Goal: Transaction & Acquisition: Purchase product/service

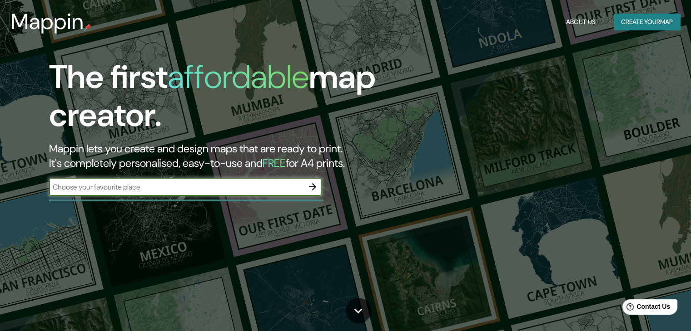
click at [58, 188] on input "text" at bounding box center [176, 187] width 254 height 10
paste input "[GEOGRAPHIC_DATA]"
type input "[GEOGRAPHIC_DATA]"
click at [316, 184] on icon "button" at bounding box center [312, 187] width 11 height 11
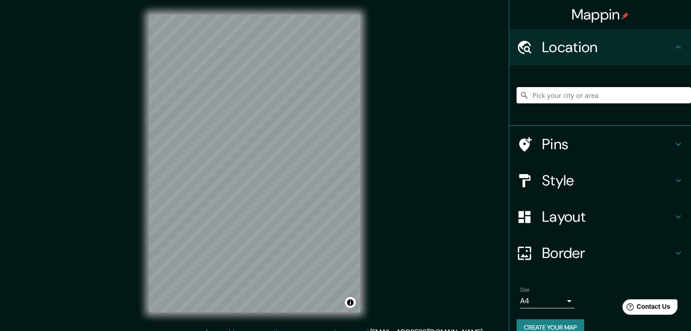
click at [548, 87] on input "Pick your city or area" at bounding box center [603, 95] width 174 height 16
paste input "[GEOGRAPHIC_DATA]"
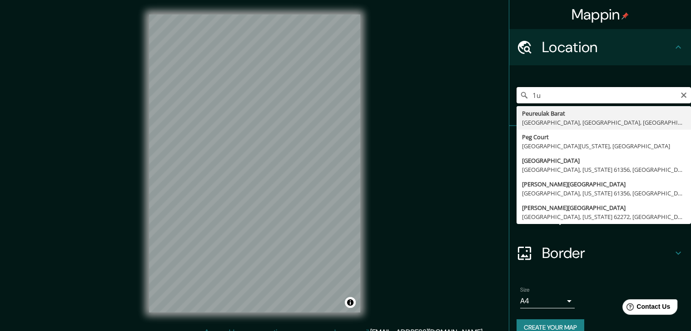
type input "u"
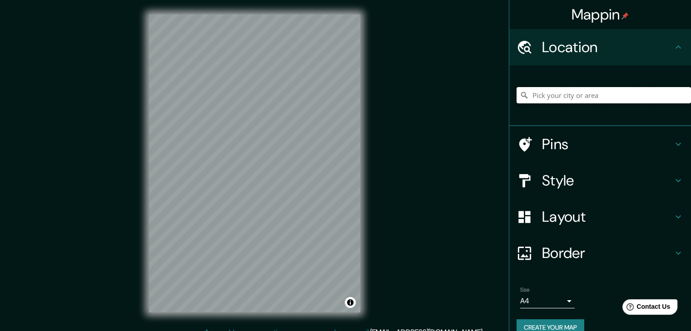
paste input "Art Posters - "Litografías y cuadros decorativos""
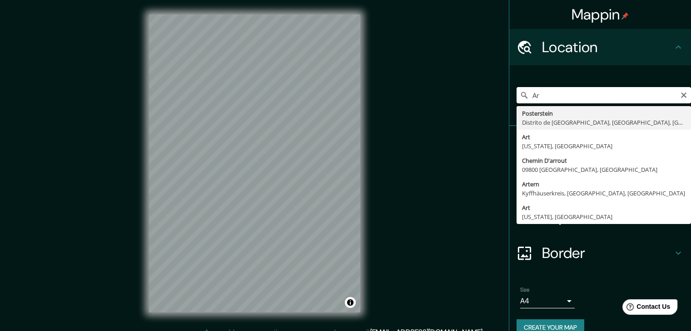
type input "A"
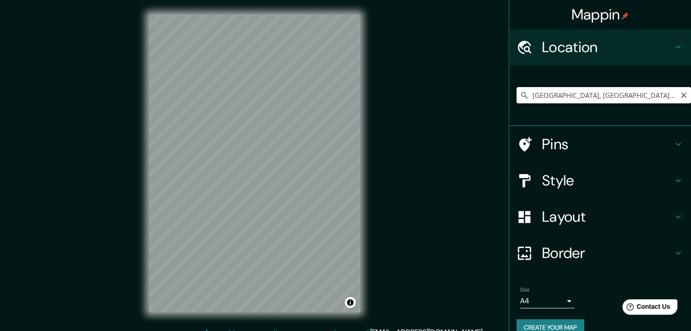
click at [539, 100] on input "[GEOGRAPHIC_DATA], [GEOGRAPHIC_DATA], [GEOGRAPHIC_DATA]" at bounding box center [603, 95] width 174 height 16
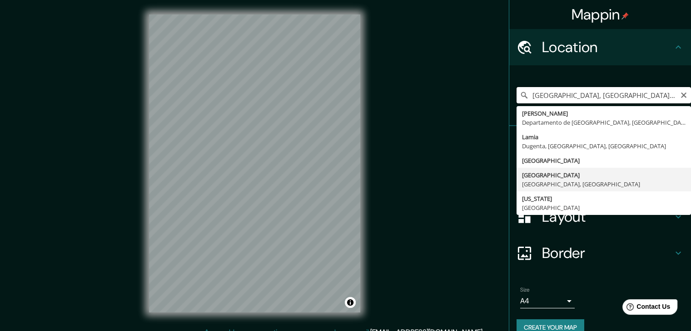
click at [539, 100] on input "[GEOGRAPHIC_DATA], [GEOGRAPHIC_DATA], [GEOGRAPHIC_DATA]" at bounding box center [603, 95] width 174 height 16
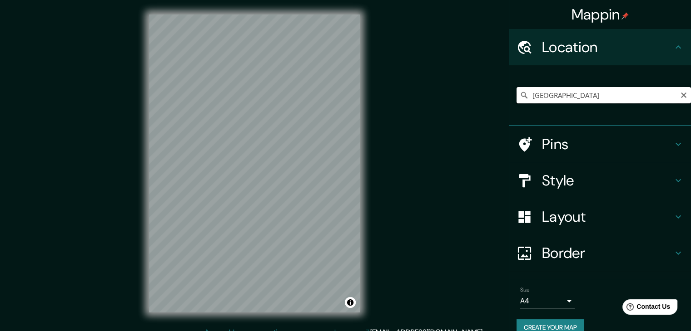
click at [610, 99] on input "parque universitario lima" at bounding box center [603, 95] width 174 height 16
click at [532, 98] on input "Avenida Universitaria, Lima, Provincia de Lima, Perú" at bounding box center [603, 95] width 174 height 16
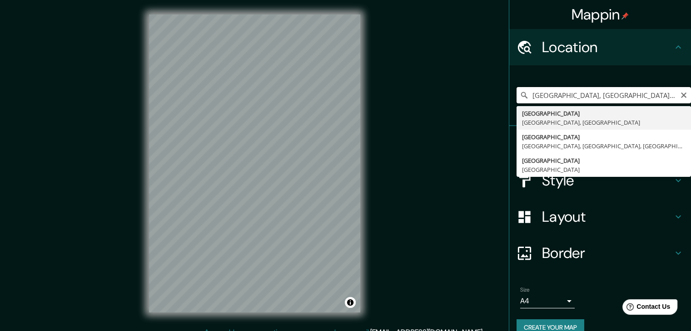
click at [557, 94] on input "[GEOGRAPHIC_DATA], [GEOGRAPHIC_DATA], [GEOGRAPHIC_DATA]" at bounding box center [603, 95] width 174 height 16
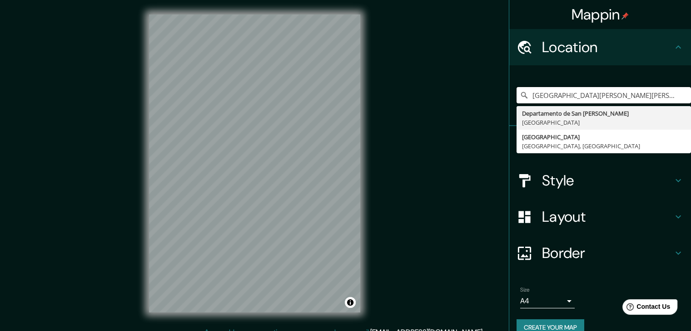
type input "[GEOGRAPHIC_DATA][PERSON_NAME][PERSON_NAME] [GEOGRAPHIC_DATA]"
click at [568, 273] on ul "Location plaza jose de san martin lima peru Departamento de San Martín Perú Lim…" at bounding box center [600, 188] width 182 height 318
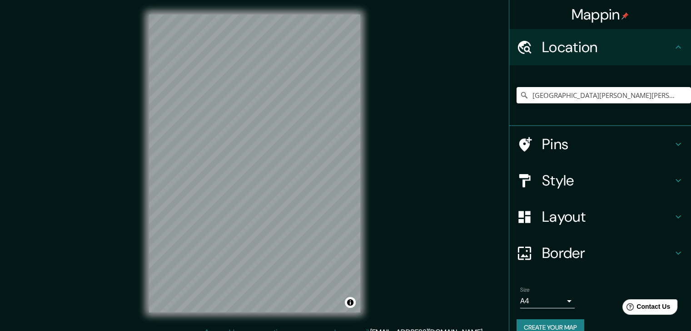
scroll to position [15, 0]
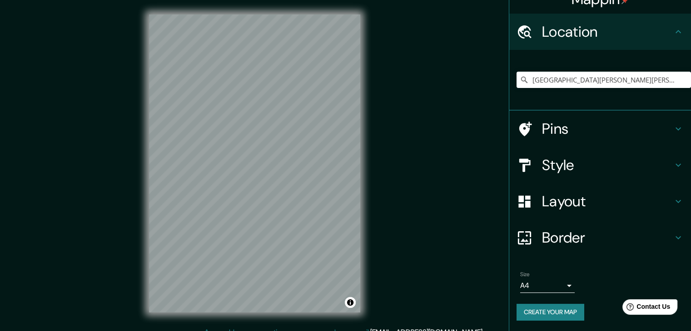
click at [565, 315] on button "Create your map" at bounding box center [550, 312] width 68 height 17
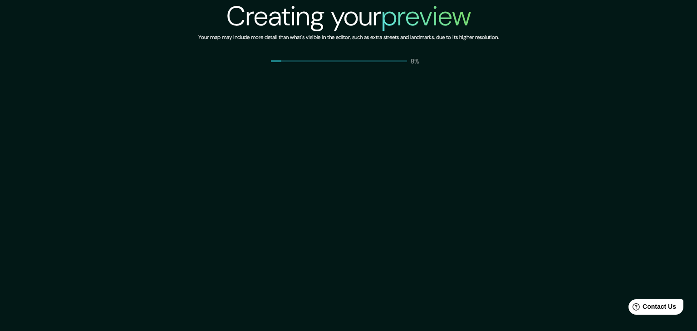
click at [390, 72] on div "Creating your preview Your map may include more detail than what's visible in t…" at bounding box center [348, 165] width 697 height 331
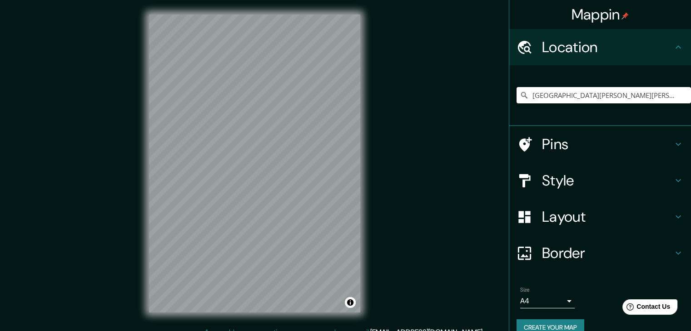
click at [546, 89] on input "[GEOGRAPHIC_DATA][PERSON_NAME][PERSON_NAME] [GEOGRAPHIC_DATA]" at bounding box center [603, 95] width 174 height 16
click at [337, 0] on html "Mappin Location centro de [GEOGRAPHIC_DATA] [GEOGRAPHIC_DATA] [GEOGRAPHIC_DATA]…" at bounding box center [345, 165] width 691 height 331
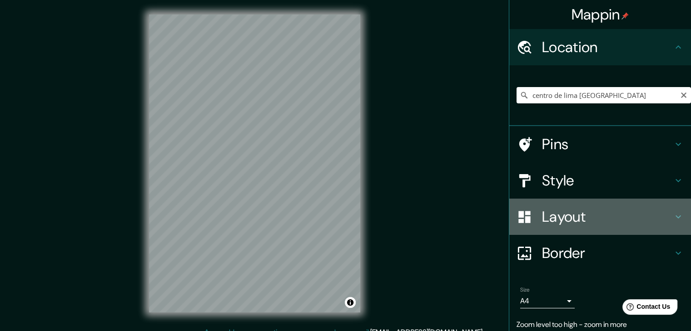
click at [584, 215] on h4 "Layout" at bounding box center [607, 217] width 131 height 18
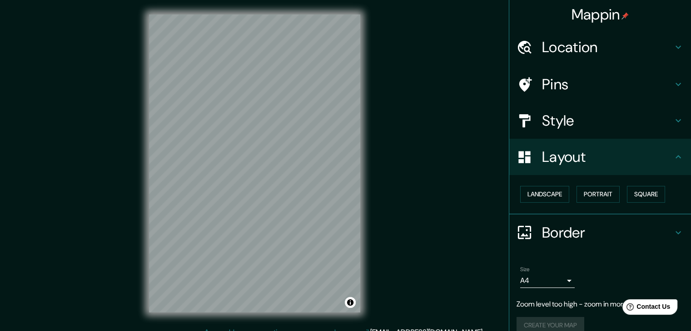
click at [578, 112] on h4 "Style" at bounding box center [607, 121] width 131 height 18
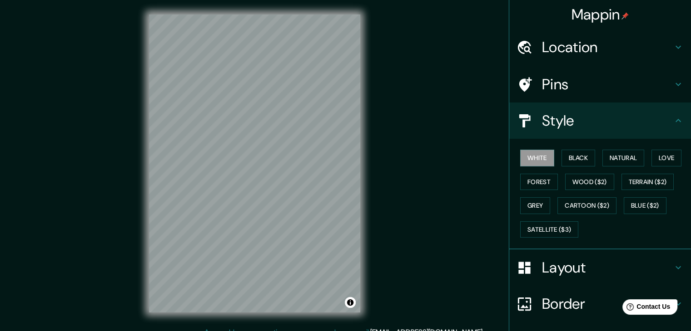
click at [574, 75] on h4 "Pins" at bounding box center [607, 84] width 131 height 18
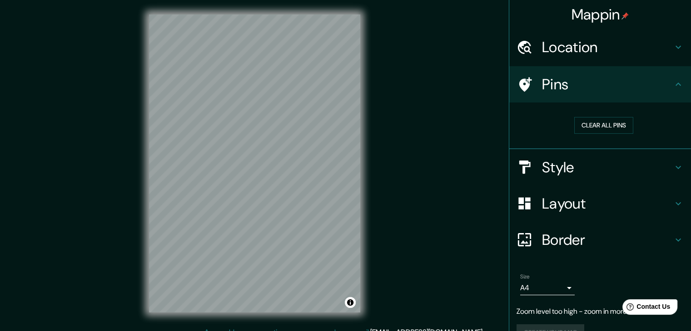
click at [573, 55] on h4 "Location" at bounding box center [607, 47] width 131 height 18
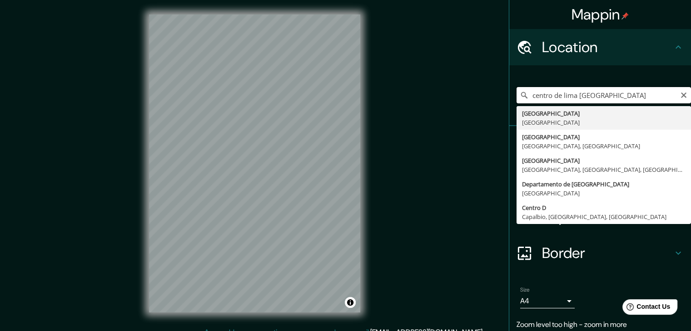
click at [570, 91] on input "centro de lima [GEOGRAPHIC_DATA]" at bounding box center [603, 95] width 174 height 16
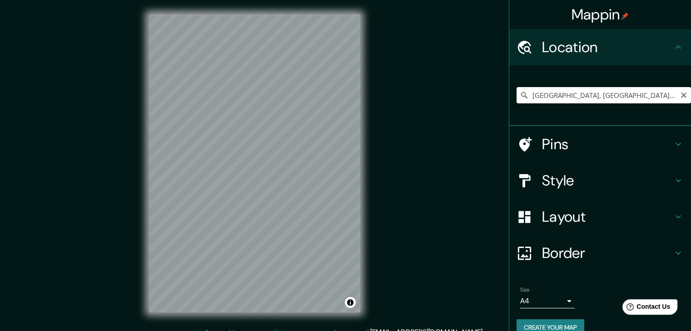
click at [541, 100] on input "[GEOGRAPHIC_DATA], [GEOGRAPHIC_DATA], [GEOGRAPHIC_DATA]" at bounding box center [603, 95] width 174 height 16
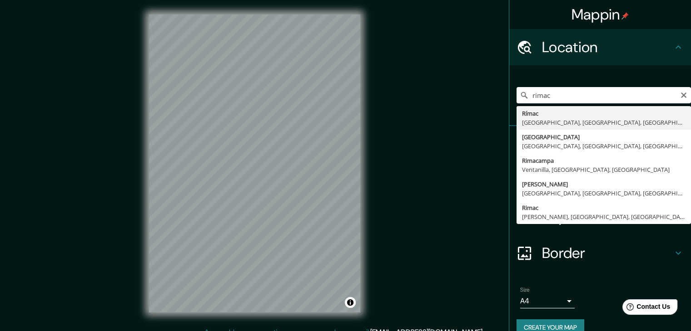
type input "Rímac, [GEOGRAPHIC_DATA], [GEOGRAPHIC_DATA], [GEOGRAPHIC_DATA]"
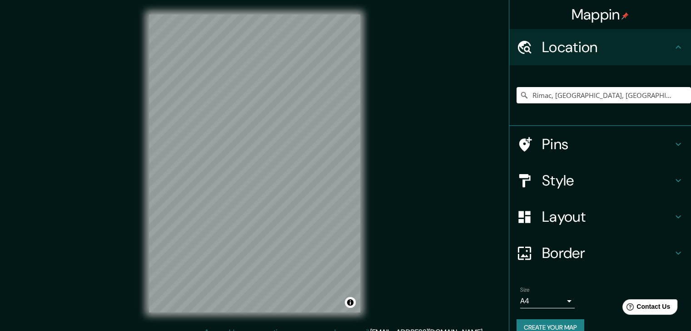
click at [607, 137] on h4 "Pins" at bounding box center [607, 144] width 131 height 18
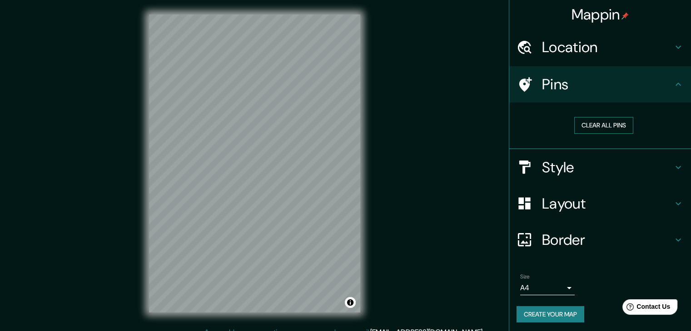
click at [602, 126] on button "Clear all pins" at bounding box center [603, 125] width 59 height 17
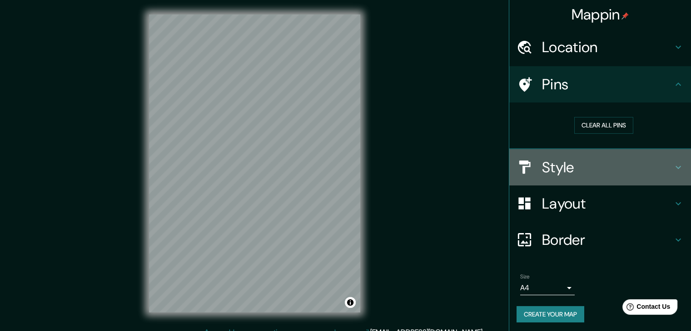
click at [583, 164] on h4 "Style" at bounding box center [607, 167] width 131 height 18
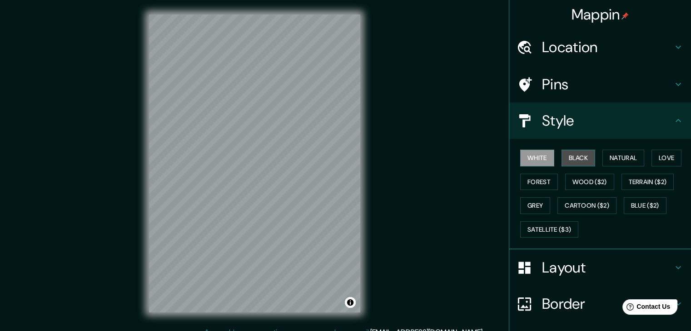
click at [573, 155] on button "Black" at bounding box center [578, 158] width 34 height 17
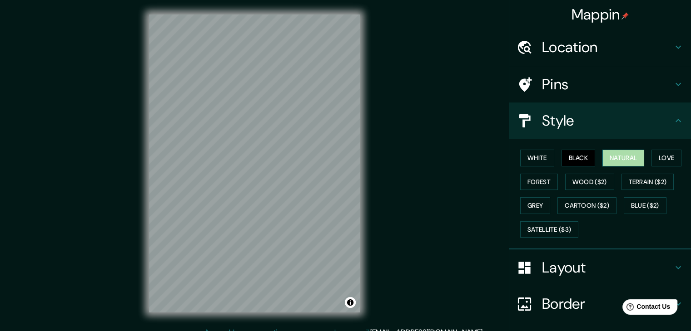
click at [608, 160] on button "Natural" at bounding box center [623, 158] width 42 height 17
click at [656, 157] on button "Love" at bounding box center [666, 158] width 30 height 17
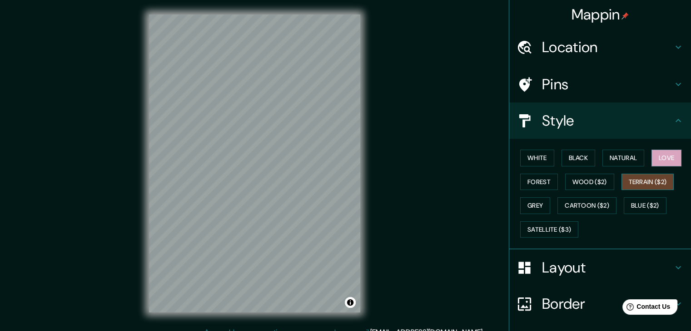
click at [654, 184] on button "Terrain ($2)" at bounding box center [647, 182] width 53 height 17
click at [634, 202] on button "Blue ($2)" at bounding box center [644, 206] width 43 height 17
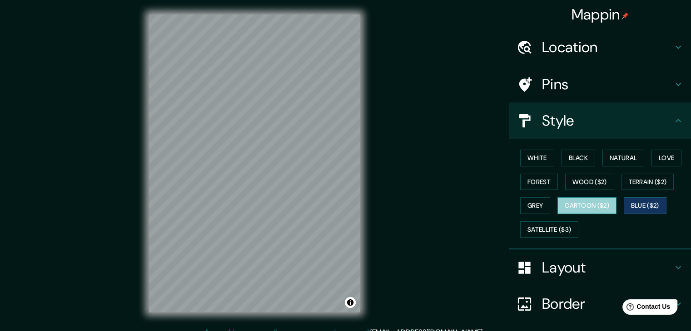
click at [604, 202] on button "Cartoon ($2)" at bounding box center [586, 206] width 59 height 17
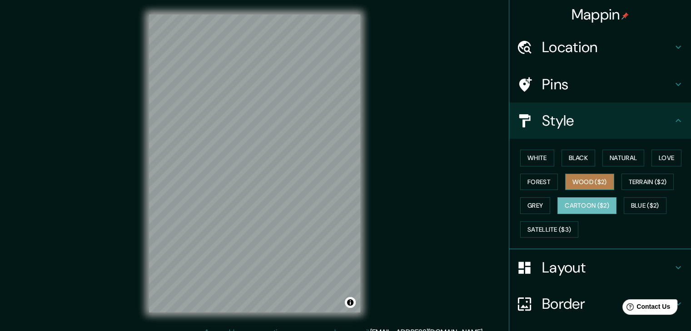
click at [595, 185] on button "Wood ($2)" at bounding box center [589, 182] width 49 height 17
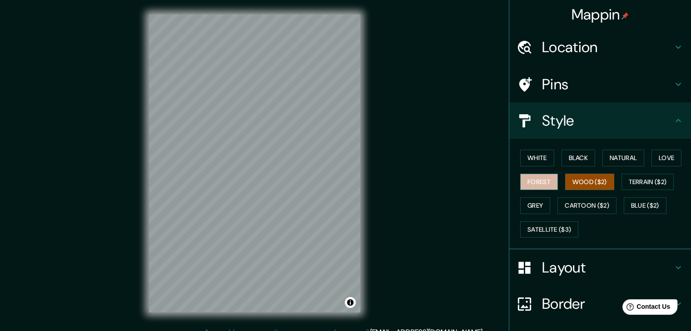
click at [546, 185] on button "Forest" at bounding box center [539, 182] width 38 height 17
click at [530, 209] on button "Grey" at bounding box center [535, 206] width 30 height 17
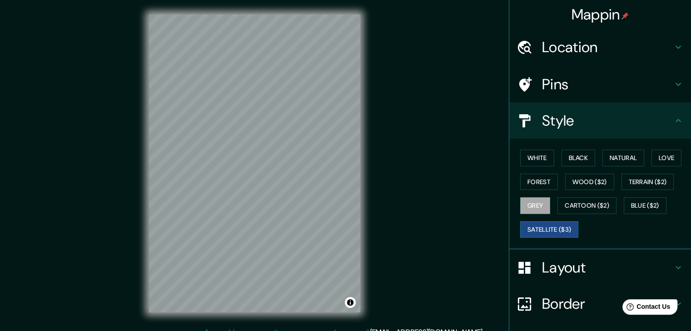
click at [531, 230] on button "Satellite ($3)" at bounding box center [549, 230] width 58 height 17
click at [537, 156] on button "White" at bounding box center [537, 158] width 34 height 17
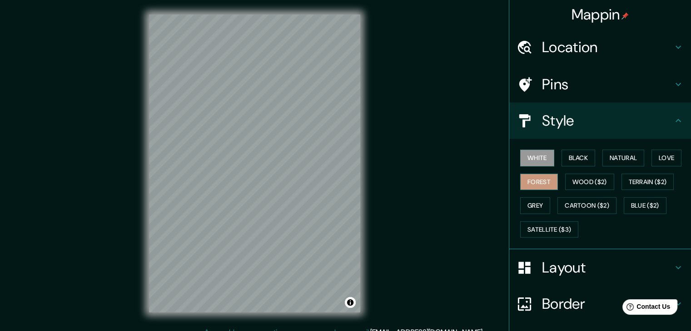
click at [536, 184] on button "Forest" at bounding box center [539, 182] width 38 height 17
click at [536, 201] on button "Grey" at bounding box center [535, 206] width 30 height 17
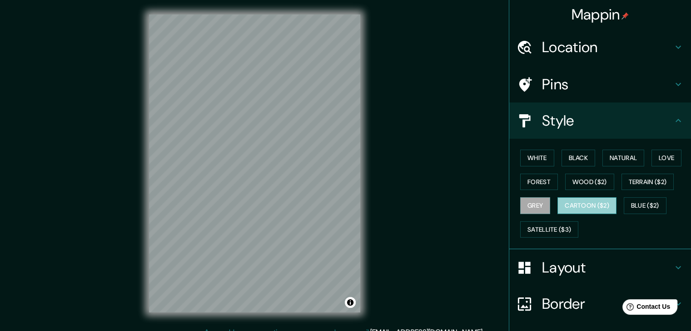
click at [567, 204] on button "Cartoon ($2)" at bounding box center [586, 206] width 59 height 17
click at [579, 186] on button "Wood ($2)" at bounding box center [589, 182] width 49 height 17
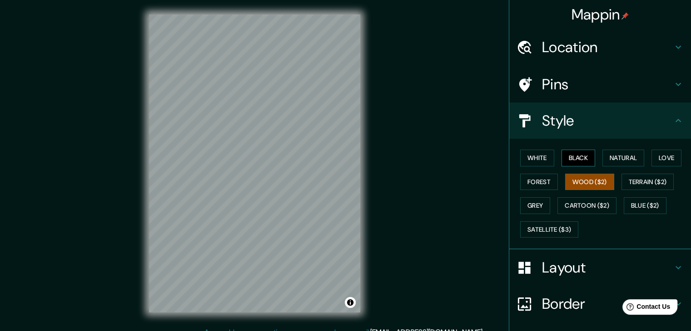
click at [578, 160] on button "Black" at bounding box center [578, 158] width 34 height 17
click at [607, 159] on button "Natural" at bounding box center [623, 158] width 42 height 17
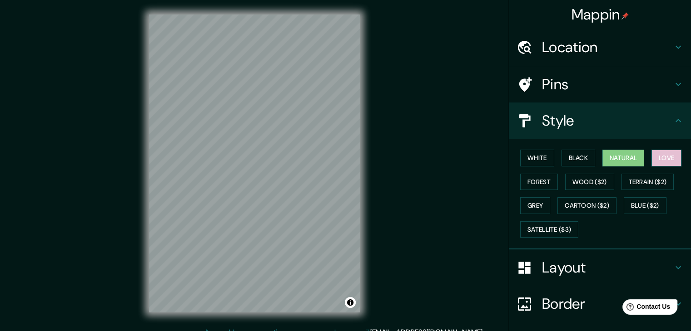
click at [652, 159] on button "Love" at bounding box center [666, 158] width 30 height 17
click at [652, 170] on div "White Black Natural Love Forest Wood ($2) Terrain ($2) Grey Cartoon ($2) Blue (…" at bounding box center [603, 193] width 174 height 95
click at [645, 184] on button "Terrain ($2)" at bounding box center [647, 182] width 53 height 17
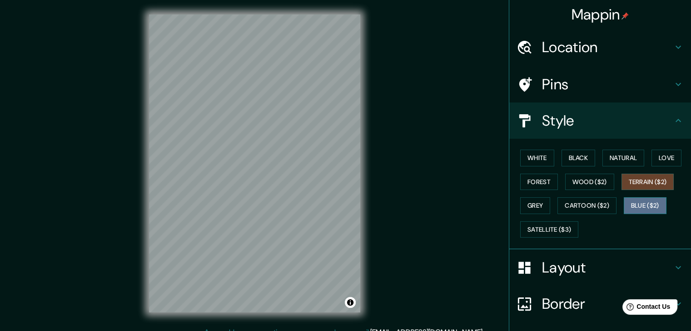
click at [640, 202] on button "Blue ($2)" at bounding box center [644, 206] width 43 height 17
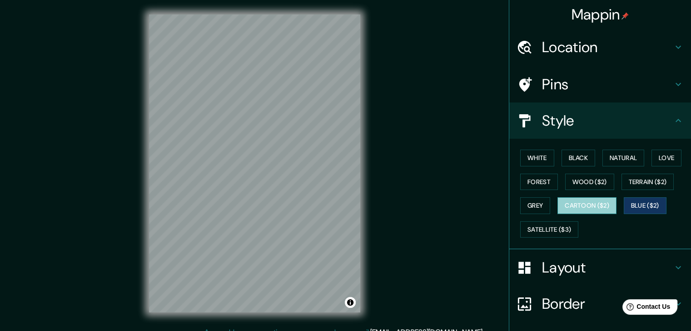
click at [607, 207] on button "Cartoon ($2)" at bounding box center [586, 206] width 59 height 17
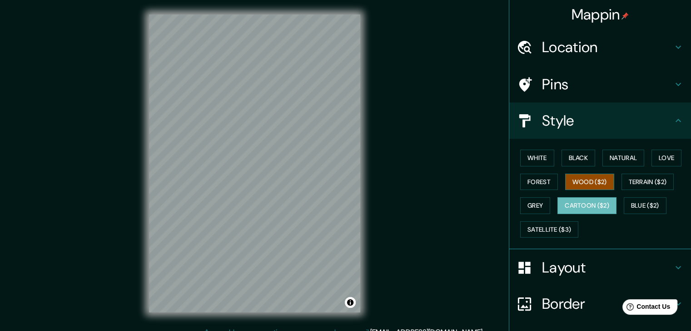
click at [584, 186] on button "Wood ($2)" at bounding box center [589, 182] width 49 height 17
click at [636, 211] on button "Blue ($2)" at bounding box center [644, 206] width 43 height 17
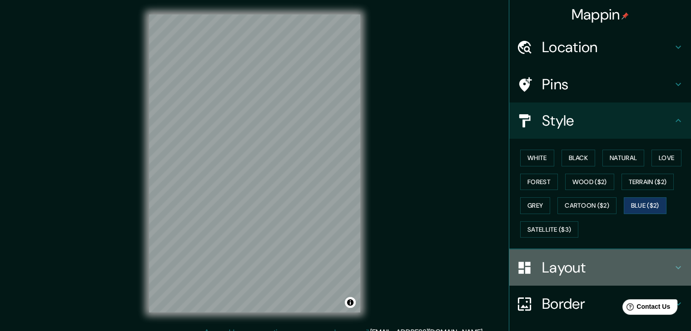
click at [609, 266] on h4 "Layout" at bounding box center [607, 268] width 131 height 18
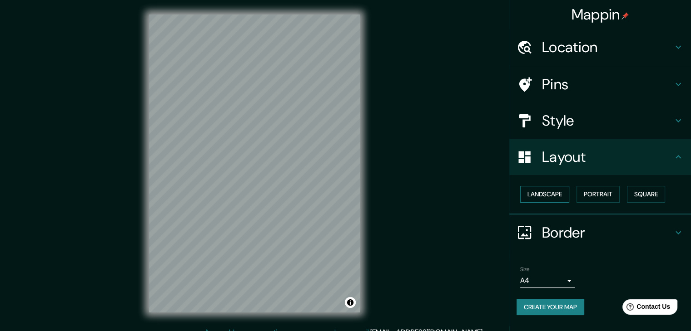
click at [569, 194] on button "Landscape" at bounding box center [544, 194] width 49 height 17
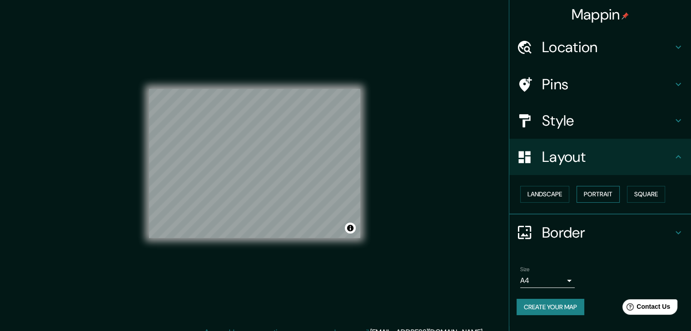
click at [594, 192] on button "Portrait" at bounding box center [597, 194] width 43 height 17
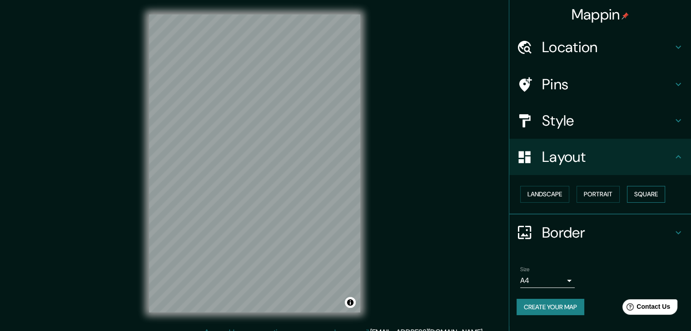
click at [643, 196] on button "Square" at bounding box center [646, 194] width 38 height 17
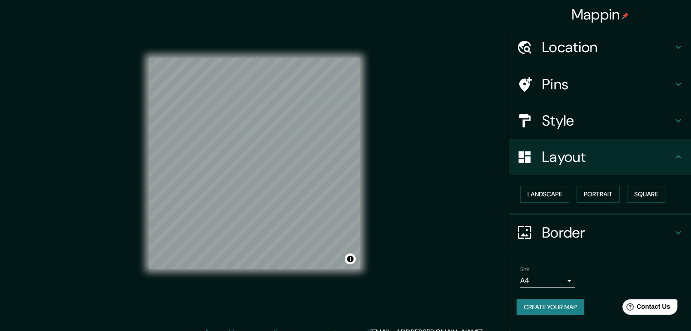
drag, startPoint x: 563, startPoint y: 192, endPoint x: 576, endPoint y: 193, distance: 12.3
click at [563, 192] on button "Landscape" at bounding box center [544, 194] width 49 height 17
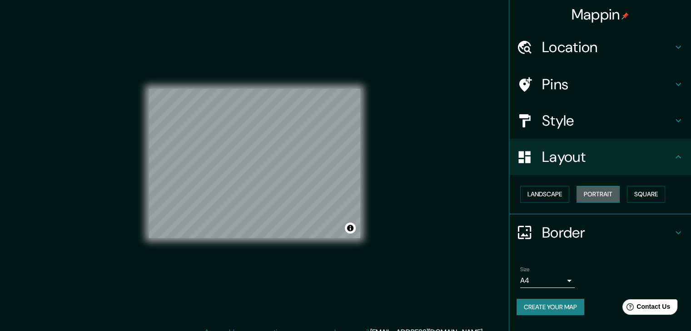
click at [585, 194] on button "Portrait" at bounding box center [597, 194] width 43 height 17
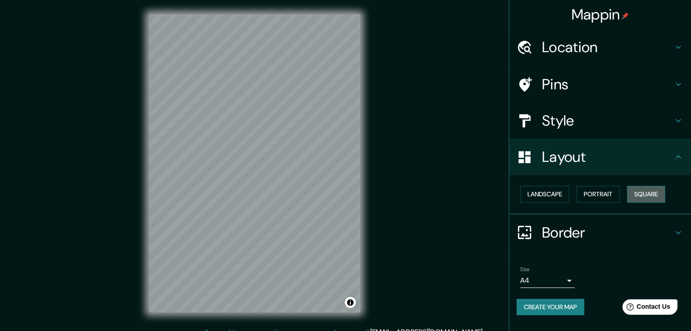
click at [649, 195] on button "Square" at bounding box center [646, 194] width 38 height 17
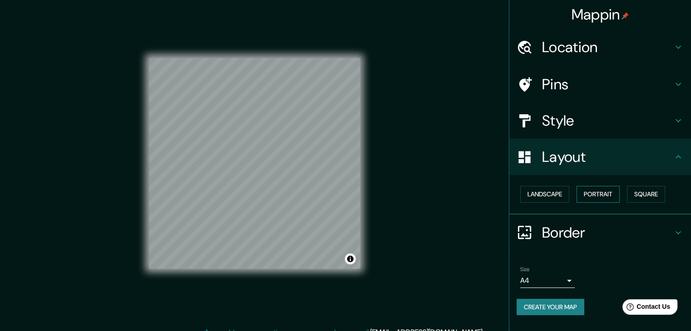
click at [605, 193] on button "Portrait" at bounding box center [597, 194] width 43 height 17
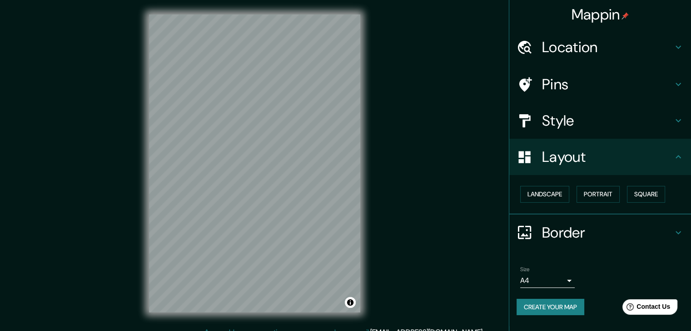
click at [578, 229] on h4 "Border" at bounding box center [607, 233] width 131 height 18
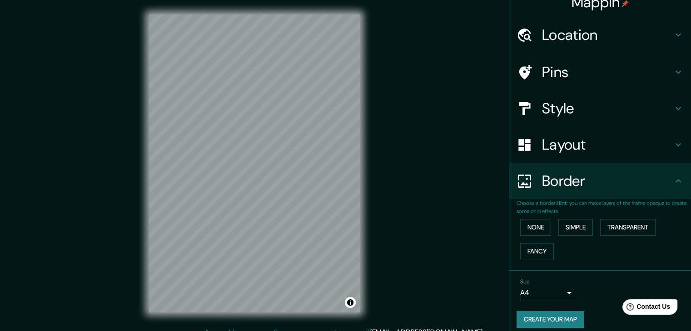
scroll to position [19, 0]
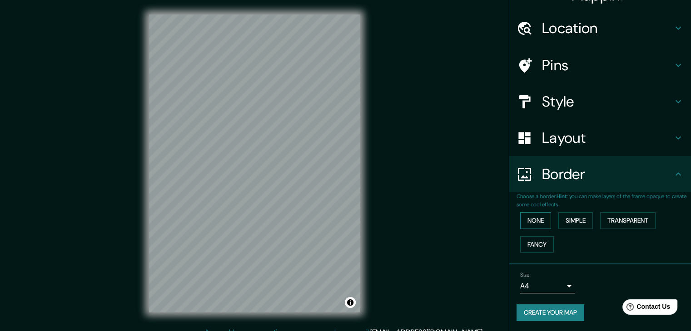
click at [529, 224] on button "None" at bounding box center [535, 220] width 31 height 17
click at [565, 225] on button "Simple" at bounding box center [575, 220] width 35 height 17
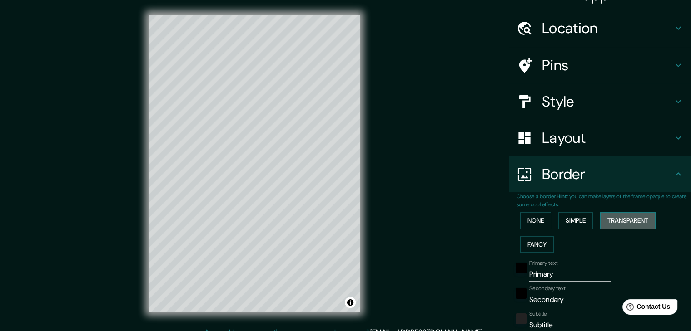
click at [620, 226] on button "Transparent" at bounding box center [627, 220] width 55 height 17
click at [532, 242] on button "Fancy" at bounding box center [537, 245] width 34 height 17
click at [528, 223] on button "None" at bounding box center [535, 220] width 31 height 17
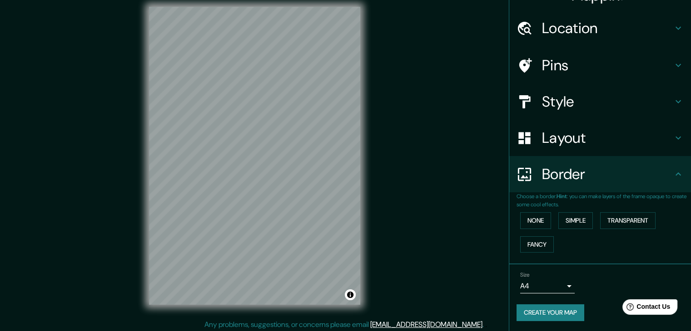
scroll to position [10, 0]
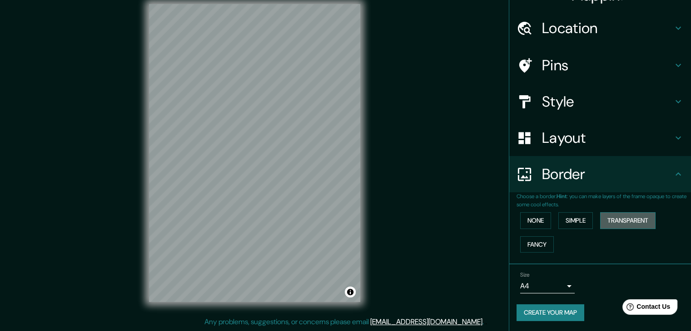
click at [628, 215] on button "Transparent" at bounding box center [627, 220] width 55 height 17
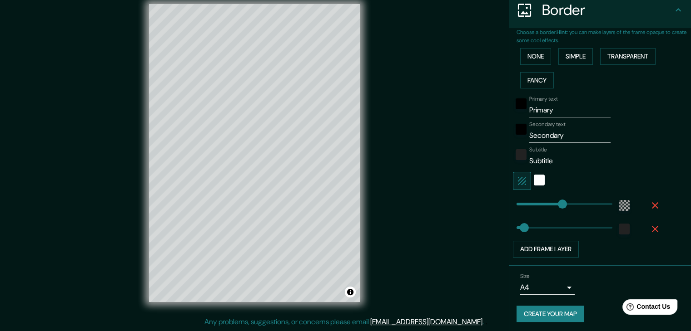
scroll to position [184, 0]
type input "272"
drag, startPoint x: 542, startPoint y: 202, endPoint x: 565, endPoint y: 204, distance: 22.9
type input "0"
drag, startPoint x: 529, startPoint y: 223, endPoint x: 449, endPoint y: 242, distance: 82.9
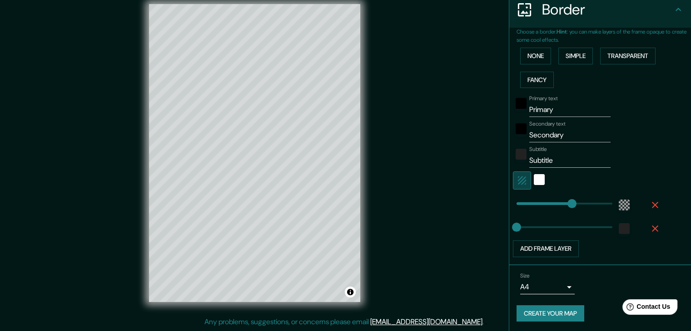
click at [519, 182] on icon "button" at bounding box center [521, 180] width 11 height 11
click at [544, 143] on div "Primary text Primary Secondary text Secondary Subtitle Subtitle Add frame layer" at bounding box center [588, 175] width 145 height 166
click at [531, 84] on button "Fancy" at bounding box center [537, 80] width 34 height 17
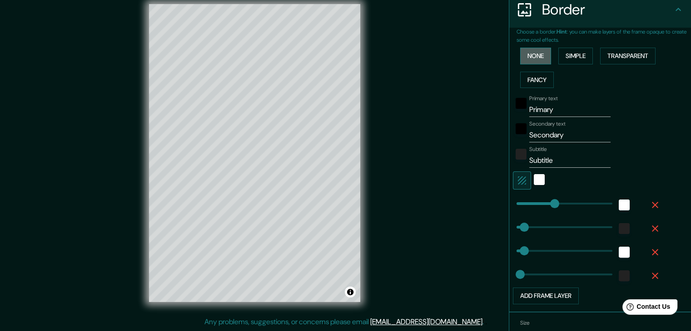
click at [538, 60] on button "None" at bounding box center [535, 56] width 31 height 17
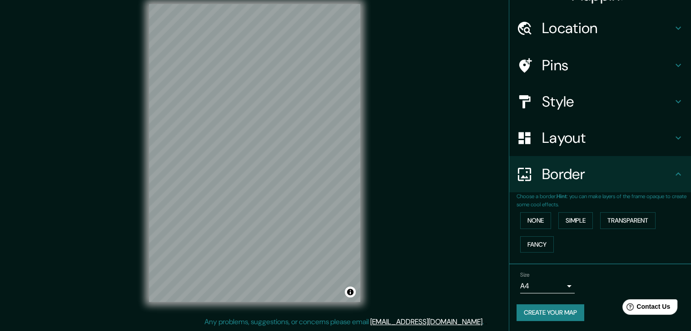
click at [552, 282] on body "Mappin Location [GEOGRAPHIC_DATA], [GEOGRAPHIC_DATA], [GEOGRAPHIC_DATA], [GEOGR…" at bounding box center [345, 155] width 691 height 331
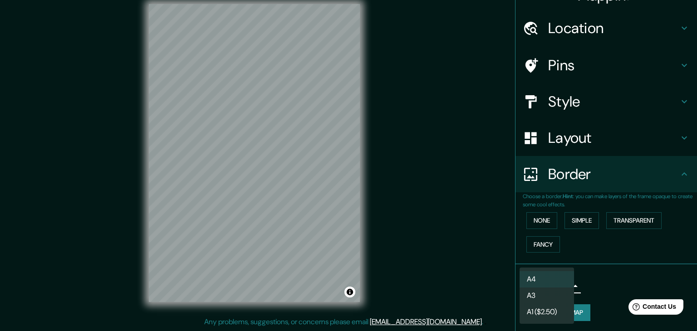
click at [551, 293] on li "A3" at bounding box center [547, 296] width 54 height 16
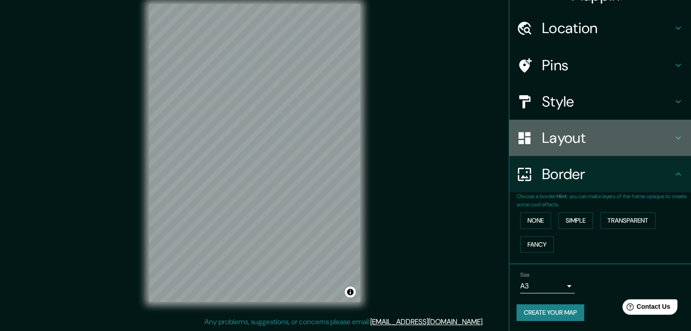
click at [548, 147] on h4 "Layout" at bounding box center [607, 138] width 131 height 18
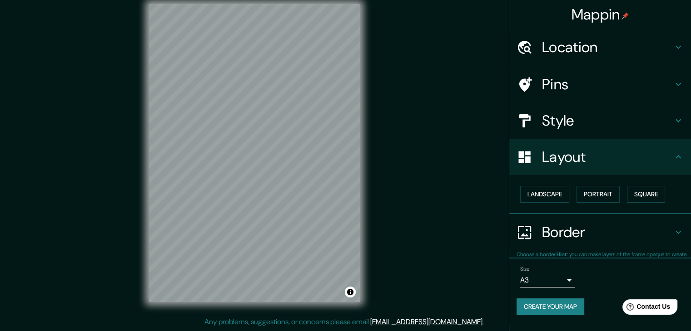
scroll to position [0, 0]
click at [612, 196] on button "Portrait" at bounding box center [597, 194] width 43 height 17
click at [561, 198] on button "Landscape" at bounding box center [544, 194] width 49 height 17
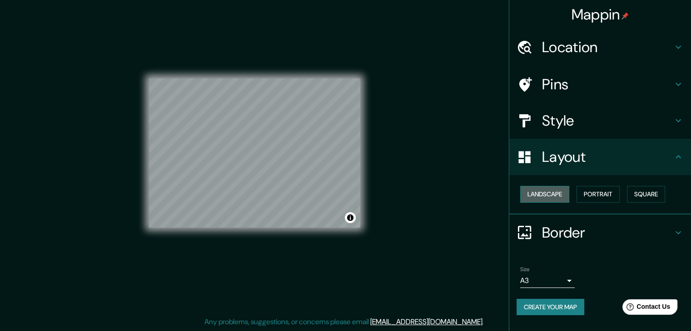
click at [536, 192] on button "Landscape" at bounding box center [544, 194] width 49 height 17
click at [635, 193] on button "Square" at bounding box center [646, 194] width 38 height 17
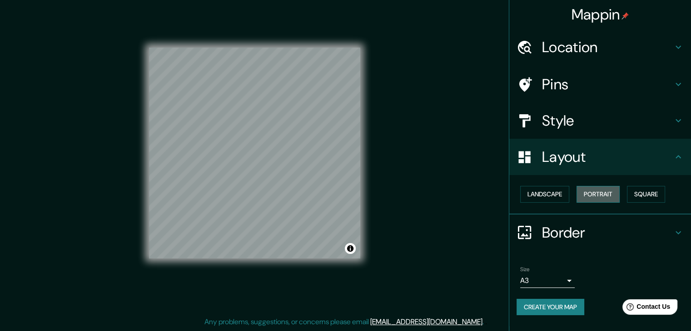
click at [596, 189] on button "Portrait" at bounding box center [597, 194] width 43 height 17
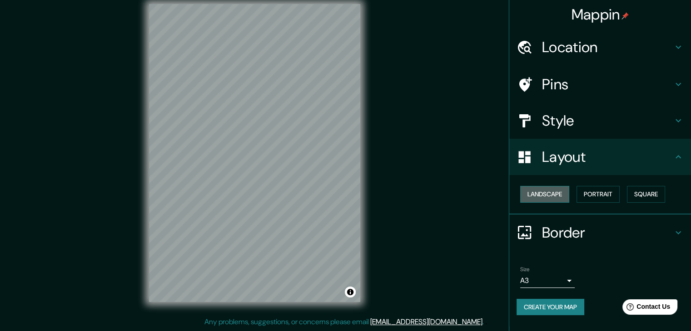
click at [569, 191] on button "Landscape" at bounding box center [544, 194] width 49 height 17
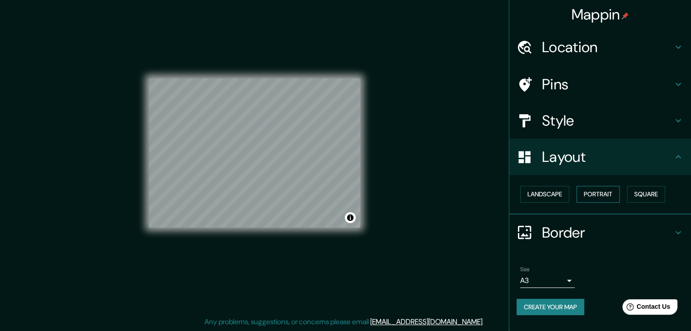
click at [609, 199] on button "Portrait" at bounding box center [597, 194] width 43 height 17
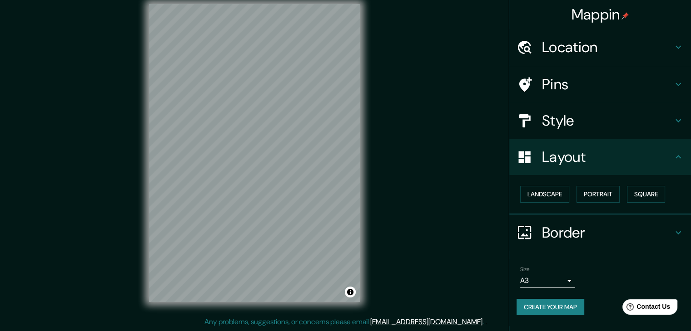
click at [593, 115] on h4 "Style" at bounding box center [607, 121] width 131 height 18
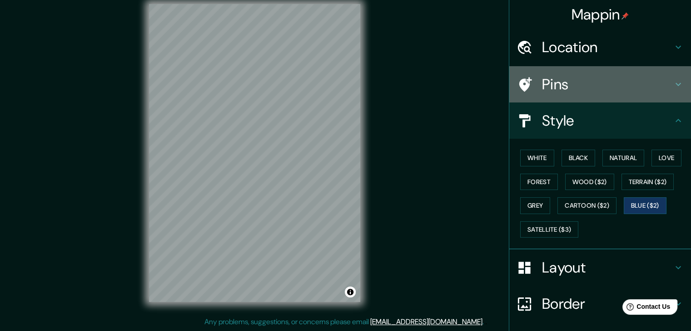
click at [593, 93] on h4 "Pins" at bounding box center [607, 84] width 131 height 18
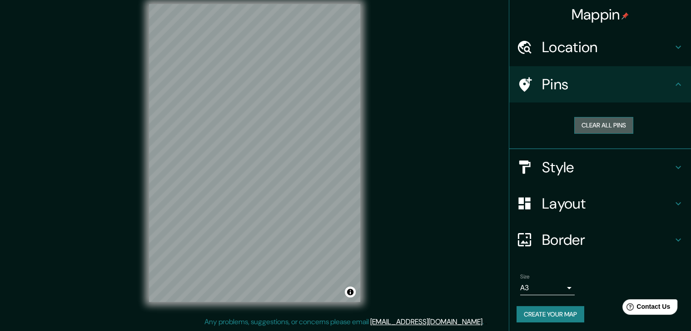
click at [575, 123] on button "Clear all pins" at bounding box center [603, 125] width 59 height 17
click at [545, 318] on button "Create your map" at bounding box center [550, 314] width 68 height 17
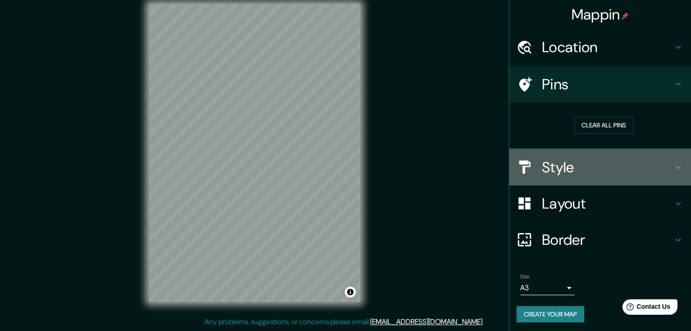
click at [573, 166] on h4 "Style" at bounding box center [607, 167] width 131 height 18
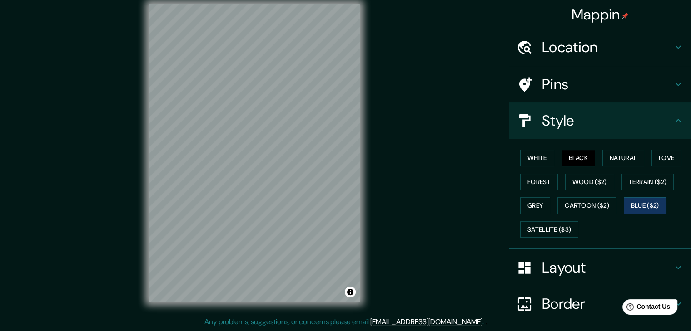
click at [573, 161] on button "Black" at bounding box center [578, 158] width 34 height 17
click at [571, 176] on button "Wood ($2)" at bounding box center [589, 182] width 49 height 17
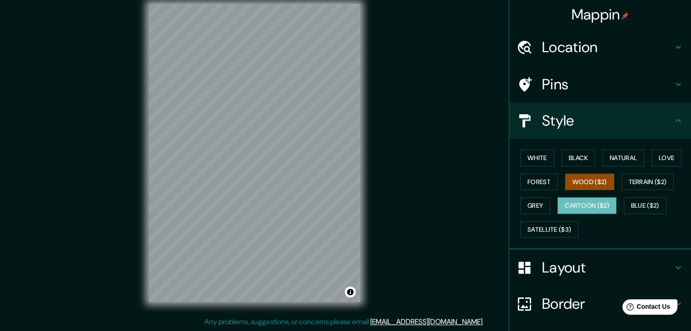
click at [588, 198] on button "Cartoon ($2)" at bounding box center [586, 206] width 59 height 17
click at [641, 188] on button "Terrain ($2)" at bounding box center [647, 182] width 53 height 17
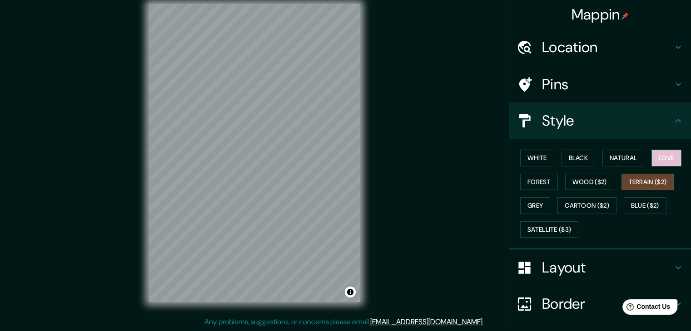
click at [661, 151] on button "Love" at bounding box center [666, 158] width 30 height 17
click at [624, 204] on button "Blue ($2)" at bounding box center [644, 206] width 43 height 17
click at [624, 188] on button "Terrain ($2)" at bounding box center [647, 182] width 53 height 17
click at [592, 188] on button "Wood ($2)" at bounding box center [589, 182] width 49 height 17
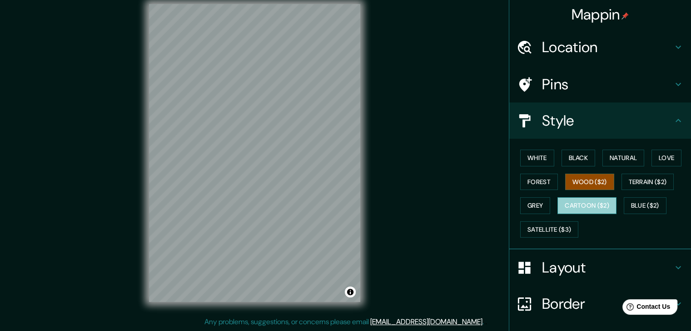
click at [592, 206] on button "Cartoon ($2)" at bounding box center [586, 206] width 59 height 17
click at [535, 212] on button "Grey" at bounding box center [535, 206] width 30 height 17
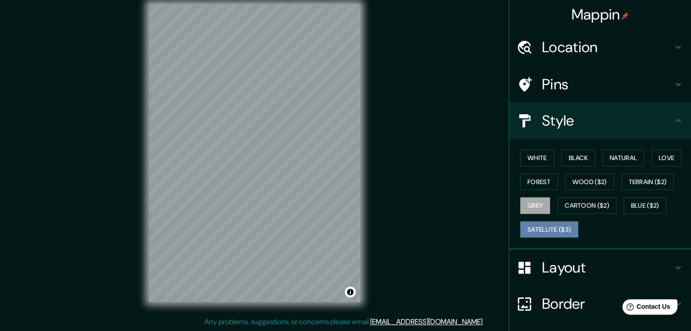
click at [534, 227] on button "Satellite ($3)" at bounding box center [549, 230] width 58 height 17
click at [546, 186] on button "Forest" at bounding box center [539, 182] width 38 height 17
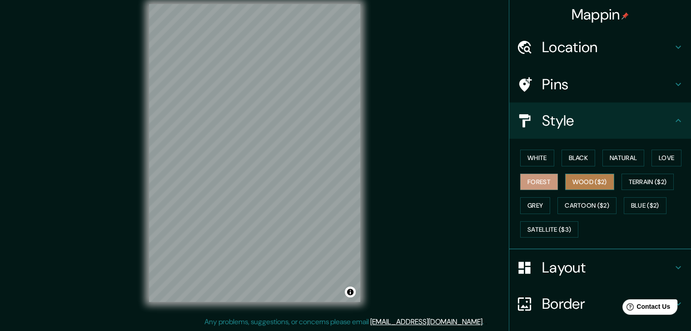
click at [582, 177] on button "Wood ($2)" at bounding box center [589, 182] width 49 height 17
click at [567, 159] on button "Black" at bounding box center [578, 158] width 34 height 17
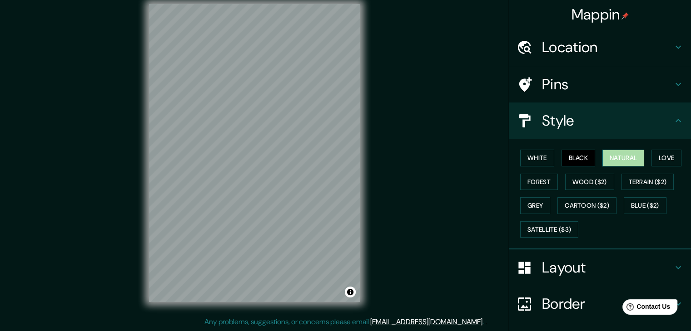
click at [604, 159] on button "Natural" at bounding box center [623, 158] width 42 height 17
click at [629, 163] on button "Natural" at bounding box center [623, 158] width 42 height 17
click at [666, 158] on button "Love" at bounding box center [666, 158] width 30 height 17
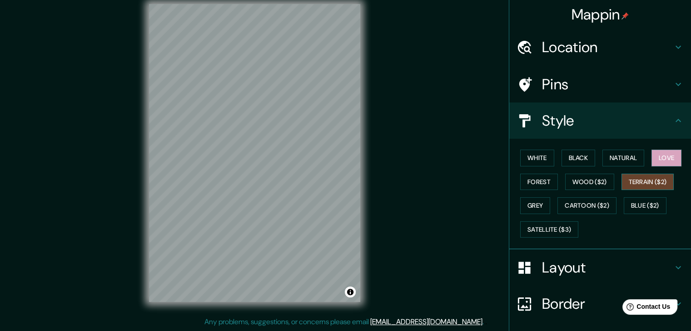
click at [638, 186] on button "Terrain ($2)" at bounding box center [647, 182] width 53 height 17
click at [600, 188] on button "Wood ($2)" at bounding box center [589, 182] width 49 height 17
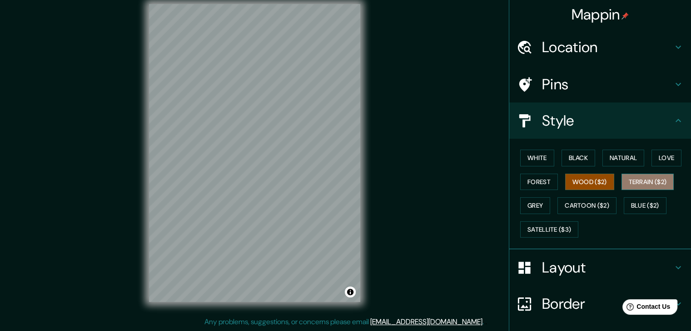
click at [639, 188] on button "Terrain ($2)" at bounding box center [647, 182] width 53 height 17
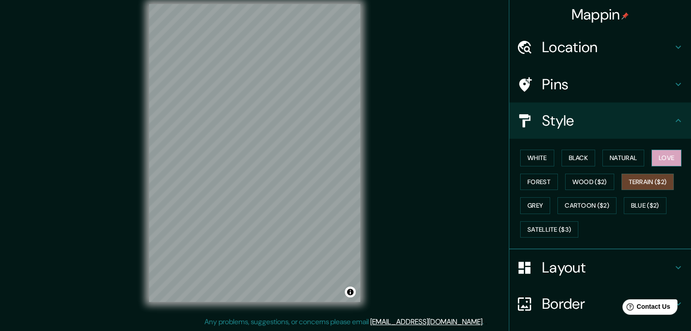
click at [652, 161] on button "Love" at bounding box center [666, 158] width 30 height 17
click at [539, 212] on button "Grey" at bounding box center [535, 206] width 30 height 17
click at [664, 152] on button "Love" at bounding box center [666, 158] width 30 height 17
click at [650, 182] on button "Terrain ($2)" at bounding box center [647, 182] width 53 height 17
click at [637, 211] on button "Blue ($2)" at bounding box center [644, 206] width 43 height 17
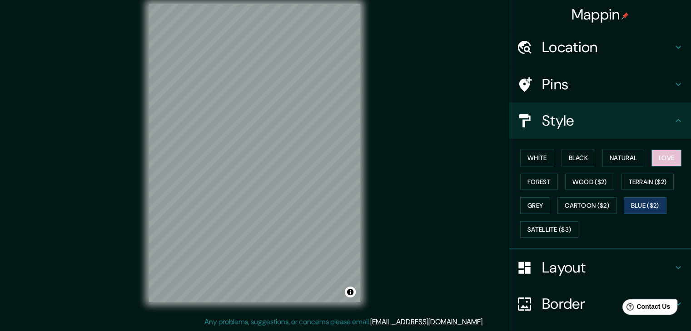
click at [668, 156] on button "Love" at bounding box center [666, 158] width 30 height 17
click at [645, 209] on button "Blue ($2)" at bounding box center [644, 206] width 43 height 17
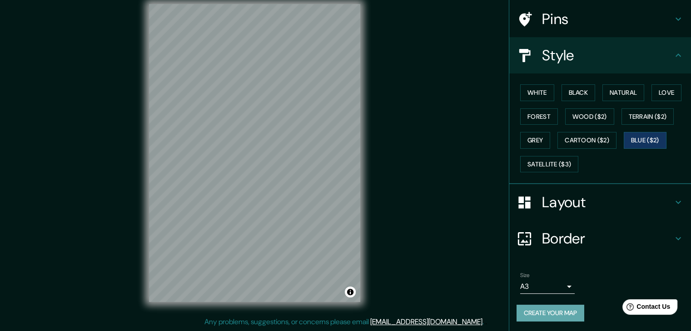
click at [564, 315] on button "Create your map" at bounding box center [550, 313] width 68 height 17
click at [597, 138] on button "Cartoon ($2)" at bounding box center [586, 140] width 59 height 17
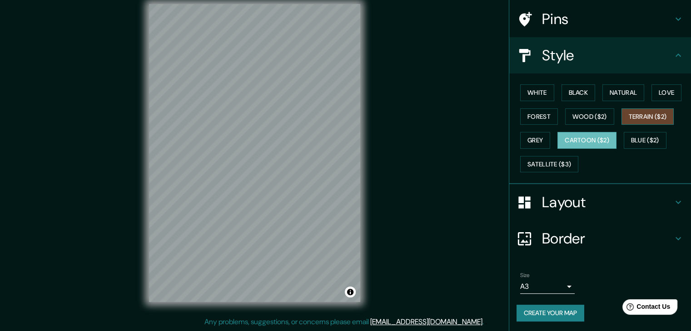
click at [629, 117] on button "Terrain ($2)" at bounding box center [647, 117] width 53 height 17
click at [629, 138] on button "Blue ($2)" at bounding box center [644, 140] width 43 height 17
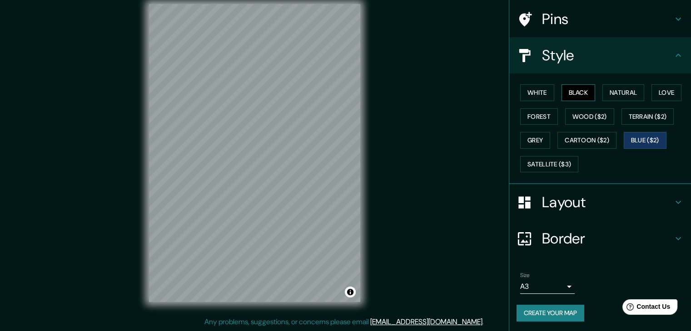
click at [586, 94] on button "Black" at bounding box center [578, 92] width 34 height 17
click at [622, 94] on button "Natural" at bounding box center [623, 92] width 42 height 17
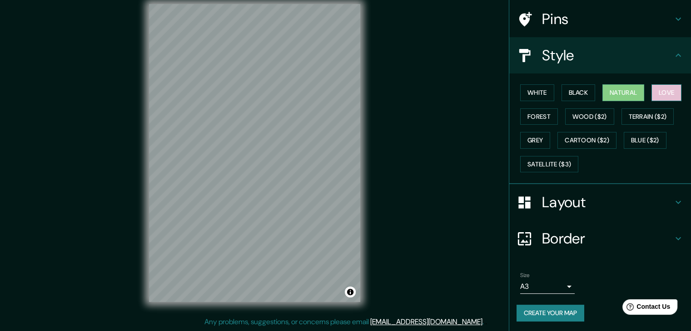
click at [666, 91] on button "Love" at bounding box center [666, 92] width 30 height 17
click at [526, 119] on button "Forest" at bounding box center [539, 117] width 38 height 17
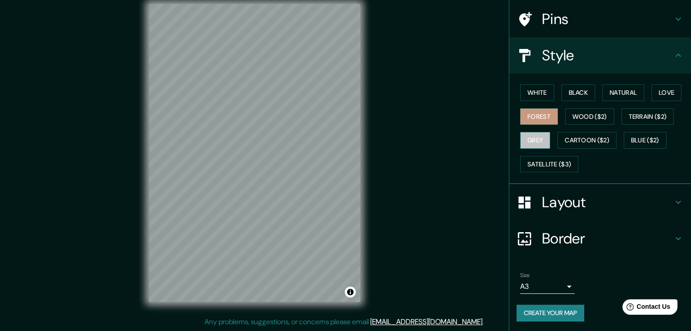
click at [528, 135] on button "Grey" at bounding box center [535, 140] width 30 height 17
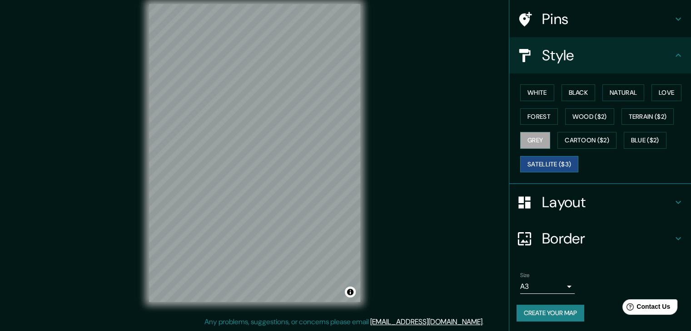
click at [529, 158] on button "Satellite ($3)" at bounding box center [549, 164] width 58 height 17
drag, startPoint x: 572, startPoint y: 138, endPoint x: 585, endPoint y: 100, distance: 40.8
click at [617, 94] on div "White Black Natural Love Forest Wood ($2) Terrain ($2) Grey Cartoon ($2) Blue (…" at bounding box center [603, 128] width 174 height 95
click at [596, 137] on button "Cartoon ($2)" at bounding box center [586, 140] width 59 height 17
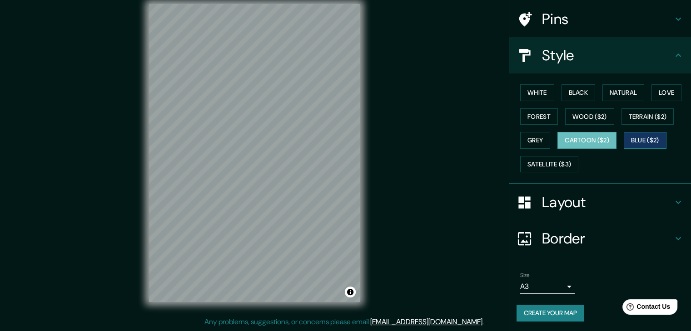
click at [648, 140] on button "Blue ($2)" at bounding box center [644, 140] width 43 height 17
click at [645, 122] on button "Terrain ($2)" at bounding box center [647, 117] width 53 height 17
click at [634, 143] on button "Blue ($2)" at bounding box center [644, 140] width 43 height 17
click at [581, 96] on button "Black" at bounding box center [578, 92] width 34 height 17
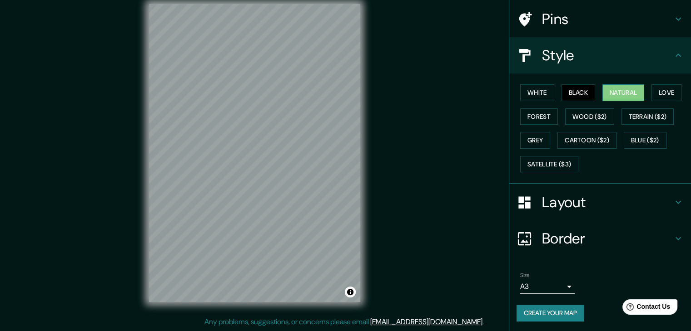
click at [634, 96] on button "Natural" at bounding box center [623, 92] width 42 height 17
click at [661, 98] on button "Love" at bounding box center [666, 92] width 30 height 17
click at [533, 101] on div "White Black Natural Love Forest Wood ($2) Terrain ($2) Grey Cartoon ($2) Blue (…" at bounding box center [603, 128] width 174 height 95
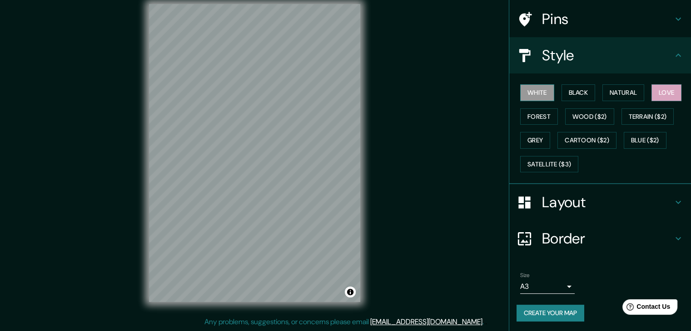
click at [534, 94] on button "White" at bounding box center [537, 92] width 34 height 17
click at [577, 95] on button "Black" at bounding box center [578, 92] width 34 height 17
click at [581, 96] on button "Black" at bounding box center [578, 92] width 34 height 17
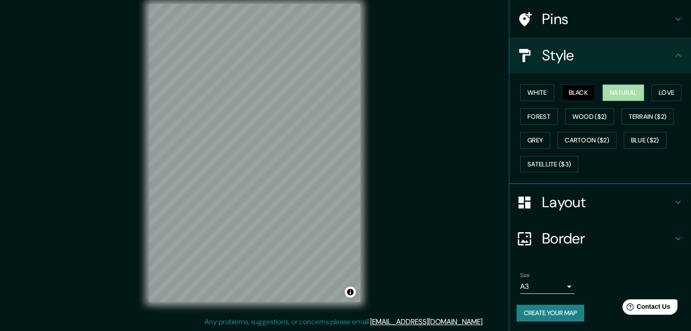
click at [604, 93] on button "Natural" at bounding box center [623, 92] width 42 height 17
click at [660, 96] on button "Love" at bounding box center [666, 92] width 30 height 17
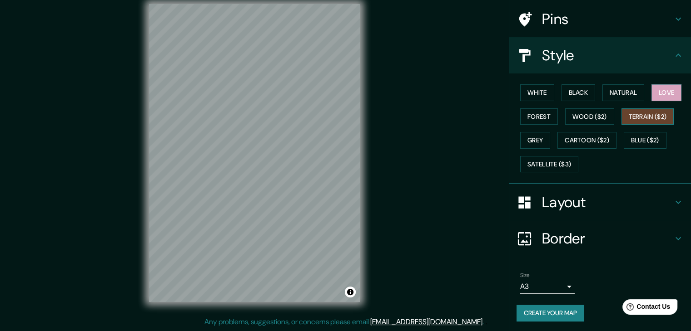
click at [656, 114] on button "Terrain ($2)" at bounding box center [647, 117] width 53 height 17
click at [650, 136] on button "Blue ($2)" at bounding box center [644, 140] width 43 height 17
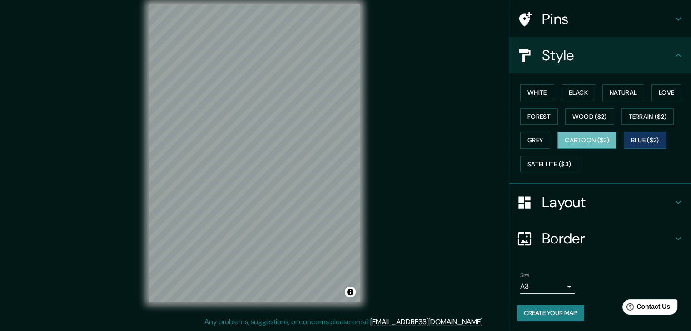
click at [600, 148] on button "Cartoon ($2)" at bounding box center [586, 140] width 59 height 17
click at [541, 163] on button "Satellite ($3)" at bounding box center [549, 164] width 58 height 17
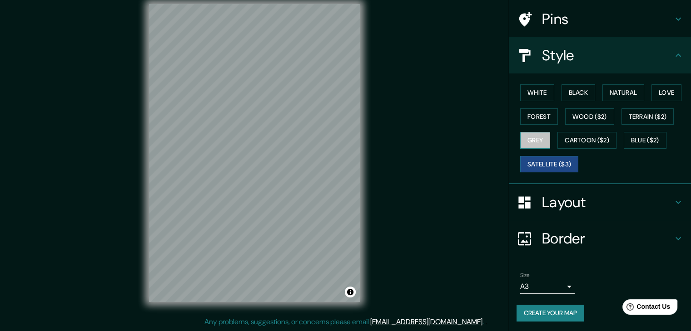
click at [540, 138] on button "Grey" at bounding box center [535, 140] width 30 height 17
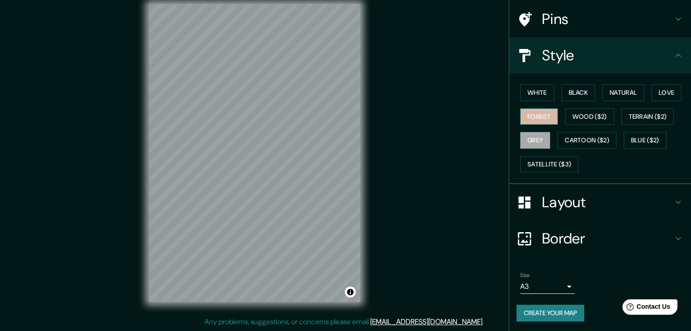
click at [538, 112] on button "Forest" at bounding box center [539, 117] width 38 height 17
click at [576, 109] on button "Wood ($2)" at bounding box center [589, 117] width 49 height 17
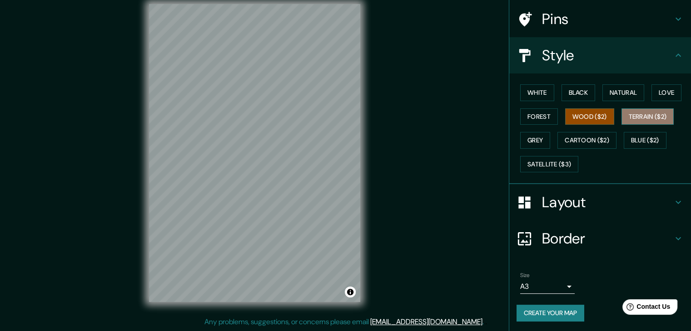
click at [627, 112] on button "Terrain ($2)" at bounding box center [647, 117] width 53 height 17
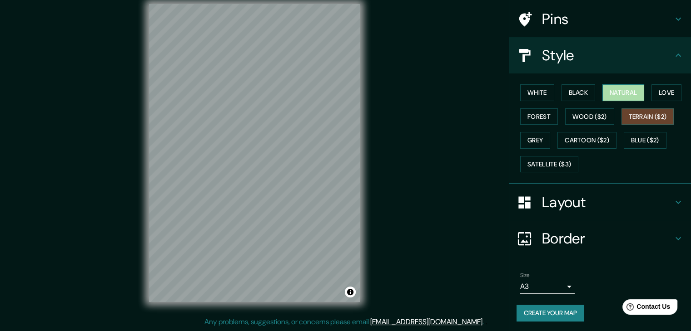
click at [617, 97] on button "Natural" at bounding box center [623, 92] width 42 height 17
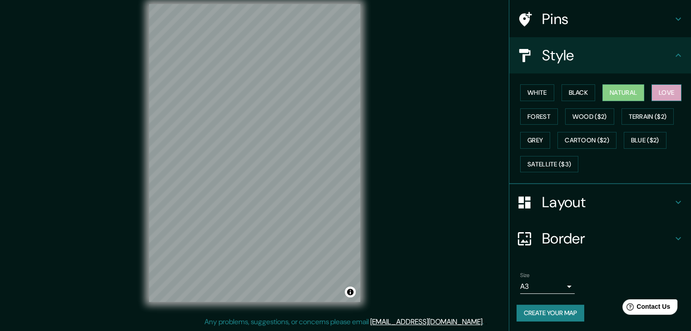
click at [663, 92] on button "Love" at bounding box center [666, 92] width 30 height 17
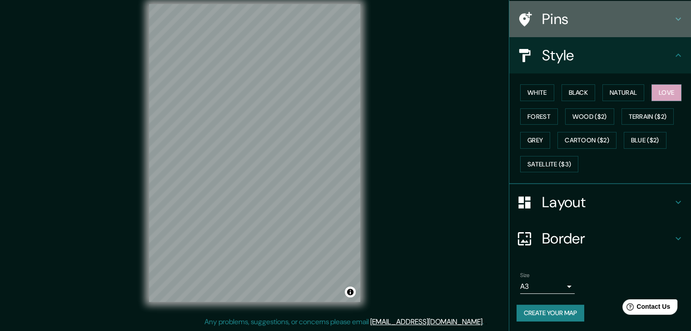
click at [609, 30] on div "Pins" at bounding box center [600, 19] width 182 height 36
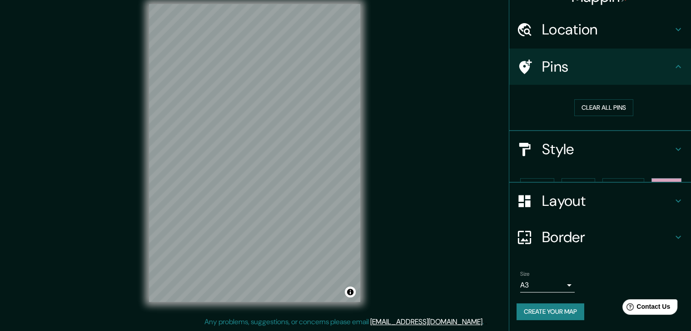
scroll to position [2, 0]
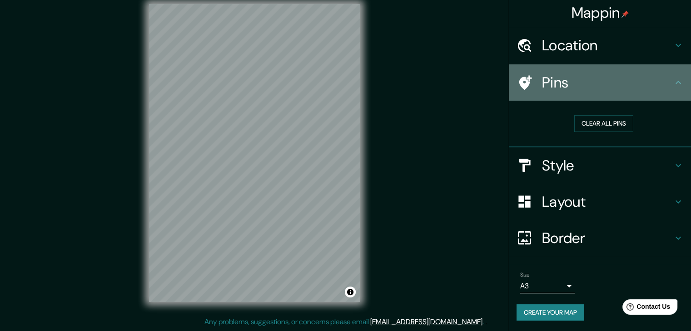
click at [524, 76] on icon at bounding box center [524, 83] width 16 height 16
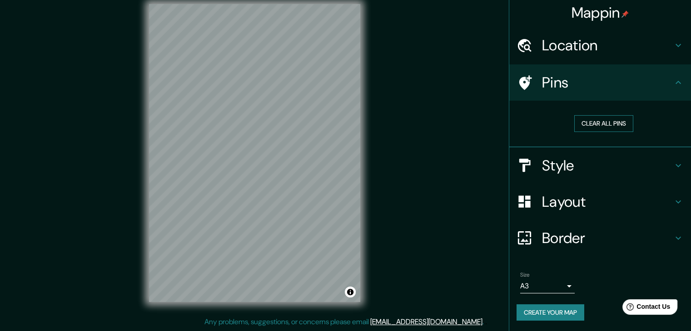
click at [587, 119] on button "Clear all pins" at bounding box center [603, 123] width 59 height 17
click at [587, 122] on button "Clear all pins" at bounding box center [603, 123] width 59 height 17
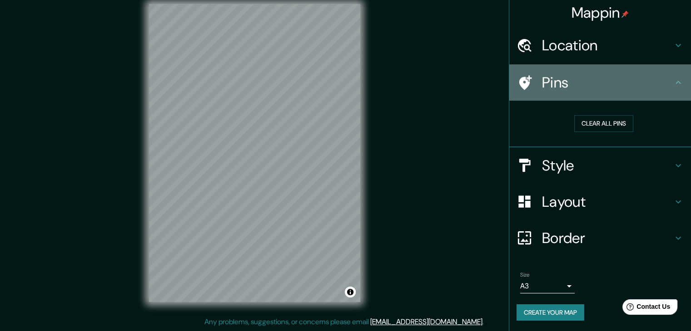
click at [519, 78] on icon at bounding box center [525, 82] width 13 height 15
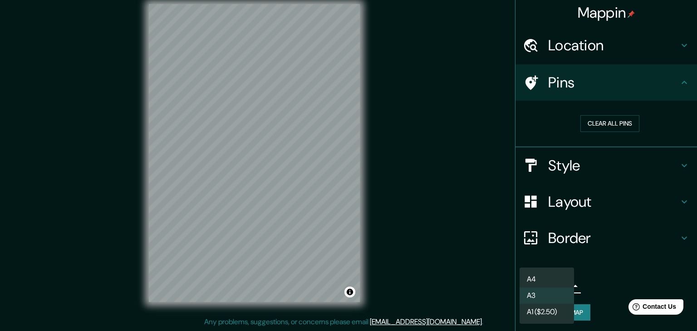
click at [532, 291] on body "Mappin Location [GEOGRAPHIC_DATA], [GEOGRAPHIC_DATA], [GEOGRAPHIC_DATA], [GEOGR…" at bounding box center [348, 155] width 697 height 331
click at [588, 309] on div at bounding box center [348, 165] width 697 height 331
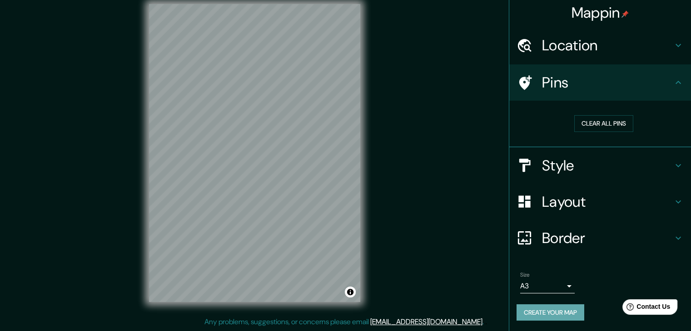
click at [580, 312] on button "Create your map" at bounding box center [550, 313] width 68 height 17
click at [552, 286] on body "Mappin Location [GEOGRAPHIC_DATA], [GEOGRAPHIC_DATA], [GEOGRAPHIC_DATA], [GEOGR…" at bounding box center [345, 155] width 691 height 331
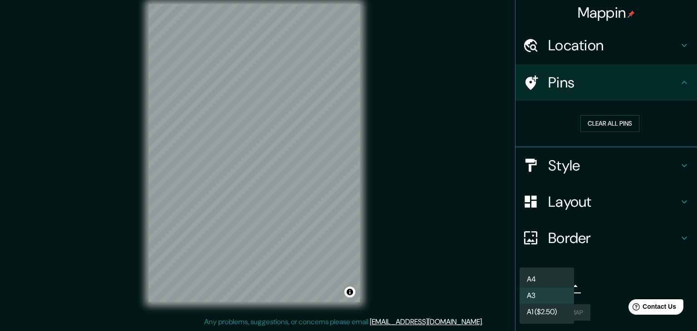
click at [547, 277] on li "A4" at bounding box center [547, 280] width 54 height 16
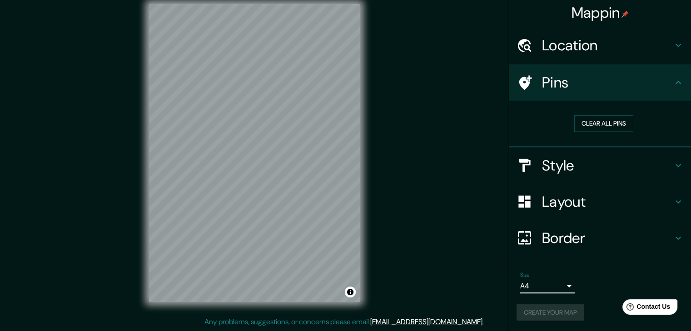
click at [593, 275] on div "Size A4 single" at bounding box center [599, 282] width 167 height 29
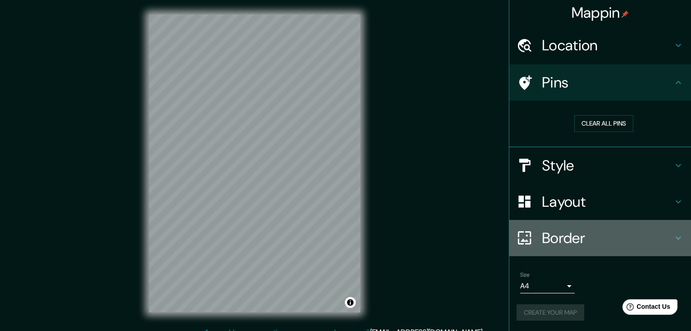
click at [568, 238] on h4 "Border" at bounding box center [607, 238] width 131 height 18
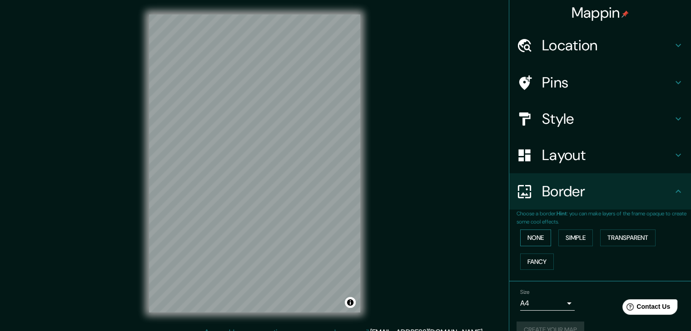
click at [520, 242] on button "None" at bounding box center [535, 238] width 31 height 17
click at [570, 245] on button "Simple" at bounding box center [575, 238] width 35 height 17
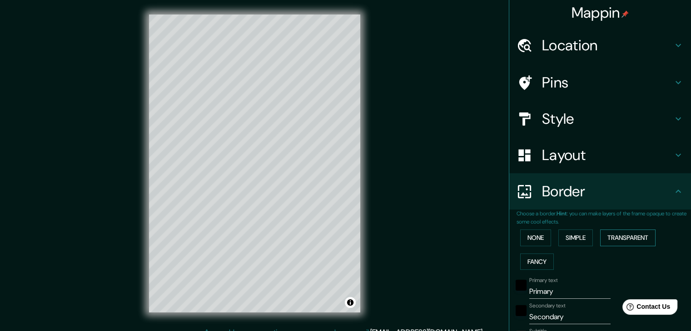
click at [621, 242] on button "Transparent" at bounding box center [627, 238] width 55 height 17
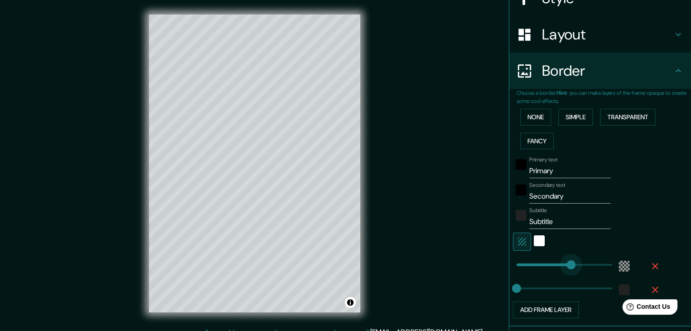
type input "0"
drag, startPoint x: 563, startPoint y: 260, endPoint x: 468, endPoint y: 275, distance: 96.4
type input "465"
drag, startPoint x: 523, startPoint y: 287, endPoint x: 623, endPoint y: 286, distance: 99.9
type input "0"
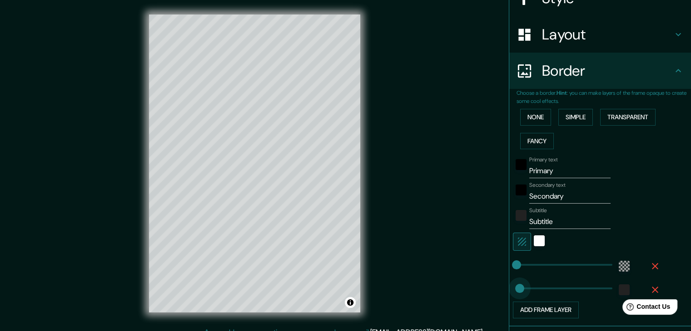
drag, startPoint x: 585, startPoint y: 287, endPoint x: 421, endPoint y: 286, distance: 163.9
click at [513, 197] on div at bounding box center [521, 193] width 16 height 22
click at [515, 191] on div "black" at bounding box center [520, 190] width 11 height 11
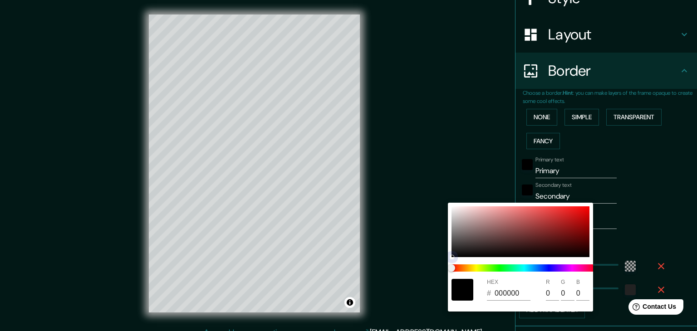
type input "220C0C"
type input "34"
type input "12"
type input "D81C1C"
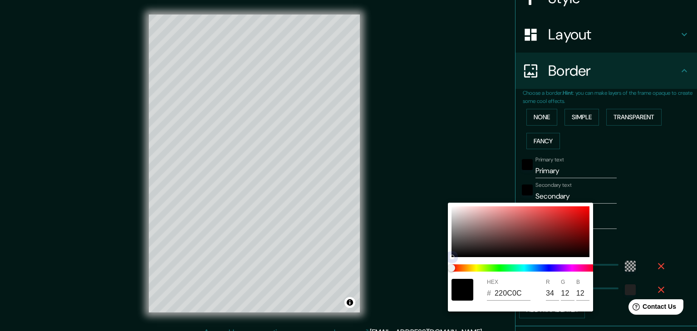
type input "216"
type input "28"
type input "ED1B1B"
type input "237"
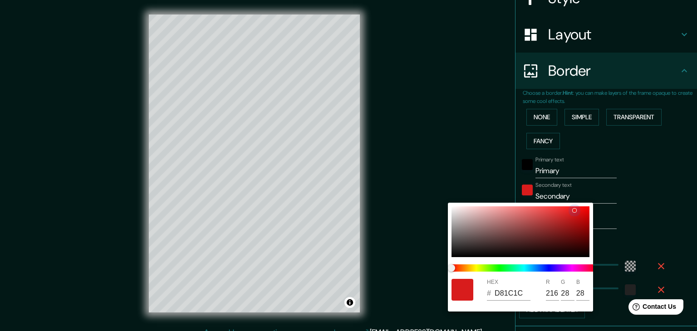
type input "27"
drag, startPoint x: 548, startPoint y: 241, endPoint x: 574, endPoint y: 210, distance: 39.6
click at [574, 210] on div at bounding box center [521, 232] width 138 height 51
click at [623, 219] on div at bounding box center [348, 165] width 697 height 331
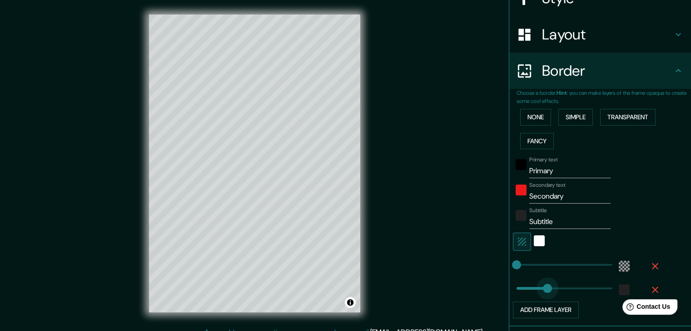
type input "206"
drag, startPoint x: 540, startPoint y: 285, endPoint x: 552, endPoint y: 286, distance: 12.3
type input "0"
drag, startPoint x: 551, startPoint y: 288, endPoint x: 445, endPoint y: 288, distance: 105.8
click at [522, 136] on button "Fancy" at bounding box center [537, 141] width 34 height 17
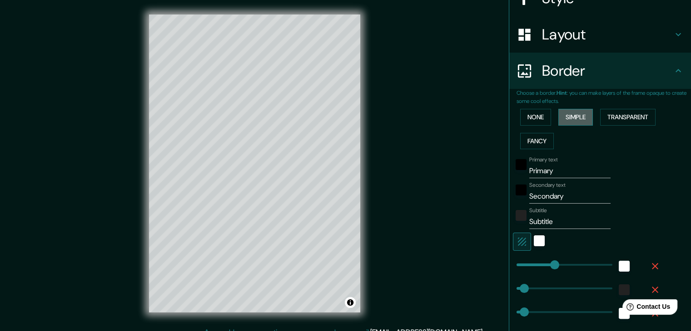
click at [582, 112] on button "Simple" at bounding box center [575, 117] width 35 height 17
click at [538, 115] on button "None" at bounding box center [535, 117] width 31 height 17
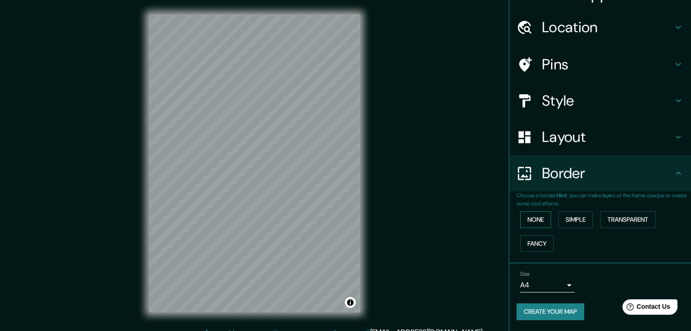
scroll to position [19, 0]
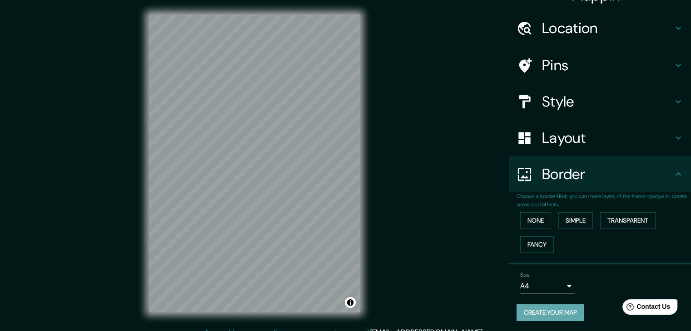
click at [552, 309] on button "Create your map" at bounding box center [550, 313] width 68 height 17
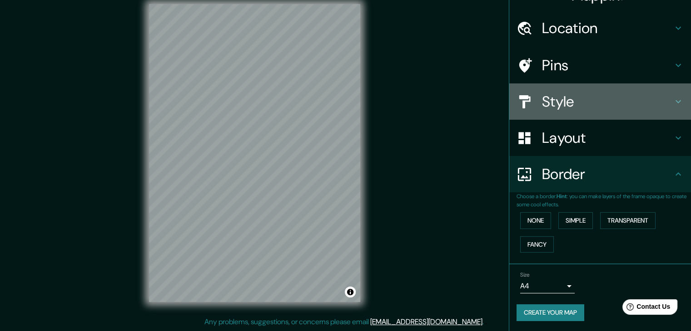
click at [598, 102] on h4 "Style" at bounding box center [607, 102] width 131 height 18
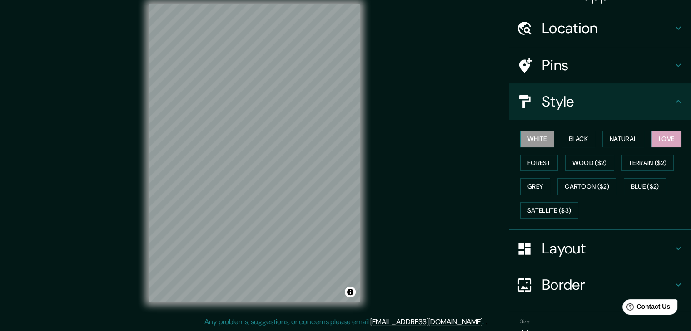
click at [537, 140] on button "White" at bounding box center [537, 139] width 34 height 17
click at [579, 139] on button "Black" at bounding box center [578, 139] width 34 height 17
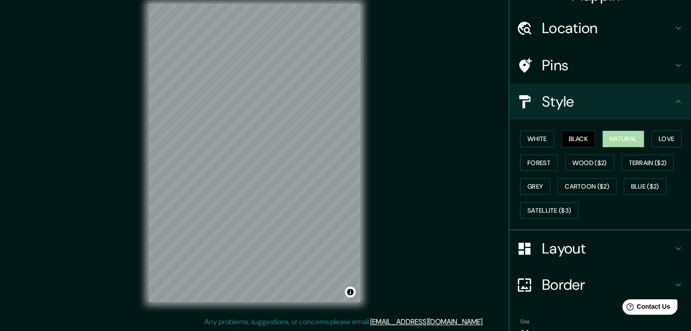
click at [617, 139] on button "Natural" at bounding box center [623, 139] width 42 height 17
click at [521, 163] on button "Forest" at bounding box center [539, 163] width 38 height 17
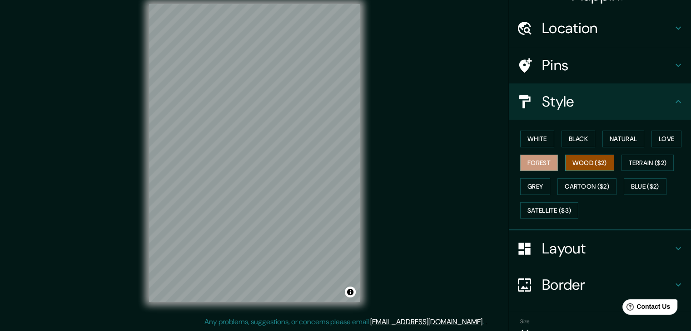
click at [572, 157] on button "Wood ($2)" at bounding box center [589, 163] width 49 height 17
click at [633, 164] on button "Terrain ($2)" at bounding box center [647, 163] width 53 height 17
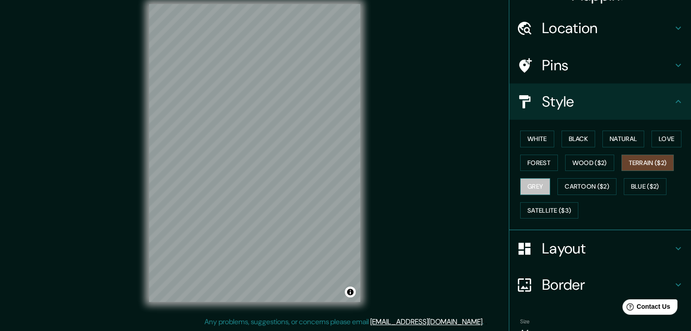
click at [537, 180] on button "Grey" at bounding box center [535, 186] width 30 height 17
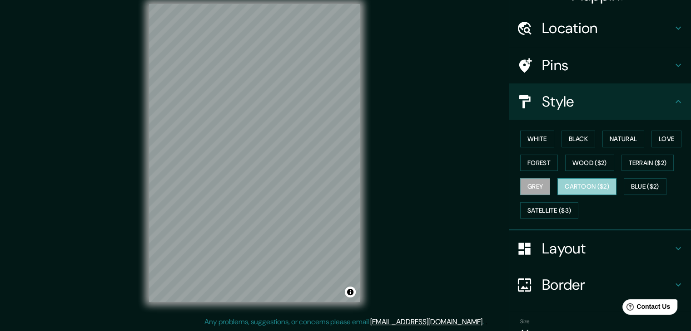
click at [567, 185] on button "Cartoon ($2)" at bounding box center [586, 186] width 59 height 17
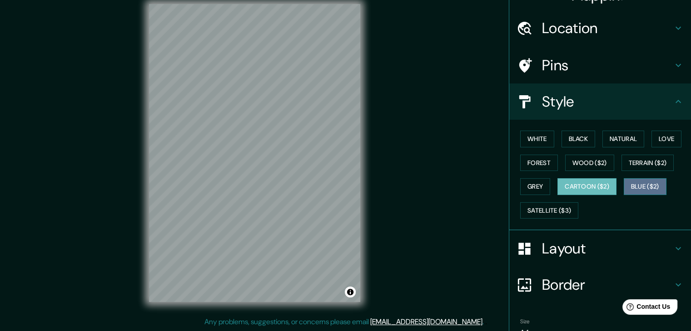
click at [649, 179] on button "Blue ($2)" at bounding box center [644, 186] width 43 height 17
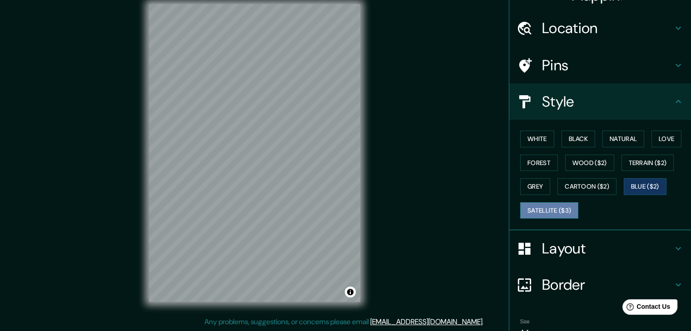
click at [542, 212] on button "Satellite ($3)" at bounding box center [549, 210] width 58 height 17
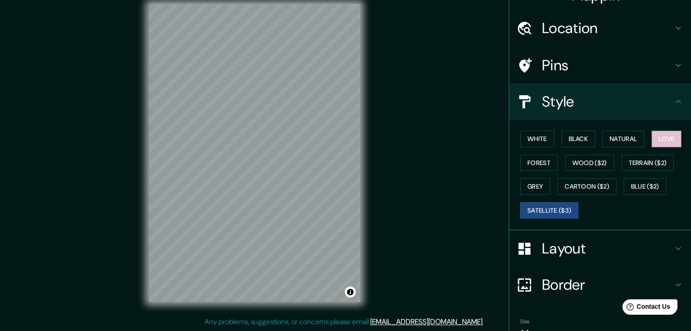
click at [657, 138] on button "Love" at bounding box center [666, 139] width 30 height 17
click at [619, 143] on button "Natural" at bounding box center [623, 139] width 42 height 17
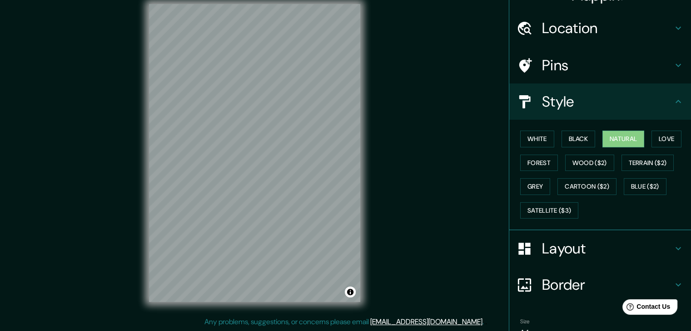
click at [644, 143] on div "White Black Natural Love Forest Wood ($2) Terrain ($2) Grey Cartoon ($2) Blue (…" at bounding box center [603, 174] width 174 height 95
click at [632, 139] on button "Natural" at bounding box center [623, 139] width 42 height 17
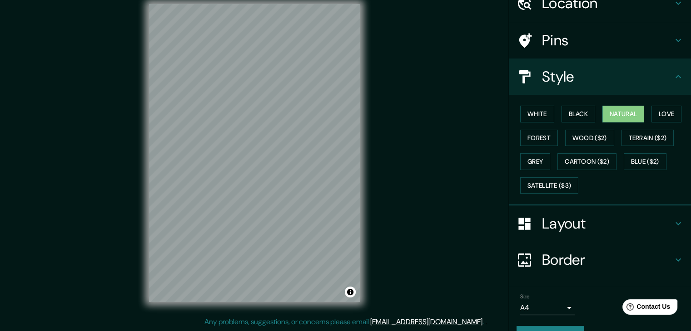
scroll to position [65, 0]
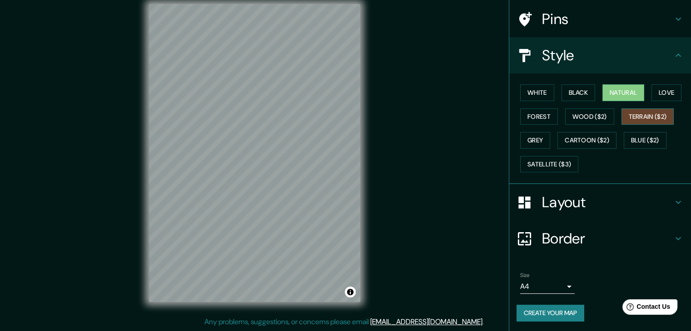
click at [652, 117] on button "Terrain ($2)" at bounding box center [647, 117] width 53 height 17
click at [592, 142] on button "Cartoon ($2)" at bounding box center [586, 140] width 59 height 17
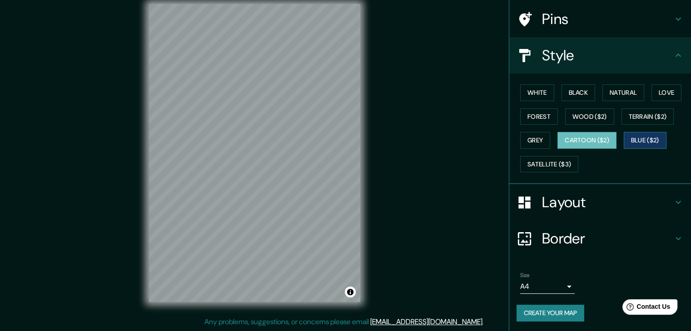
click at [637, 140] on button "Blue ($2)" at bounding box center [644, 140] width 43 height 17
click at [537, 148] on button "Grey" at bounding box center [535, 140] width 30 height 17
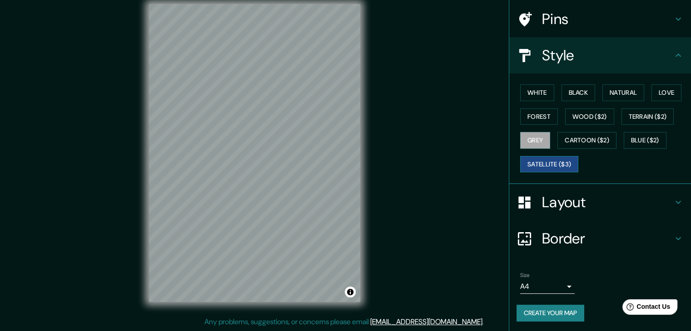
click at [548, 162] on button "Satellite ($3)" at bounding box center [549, 164] width 58 height 17
click at [537, 113] on button "Forest" at bounding box center [539, 117] width 38 height 17
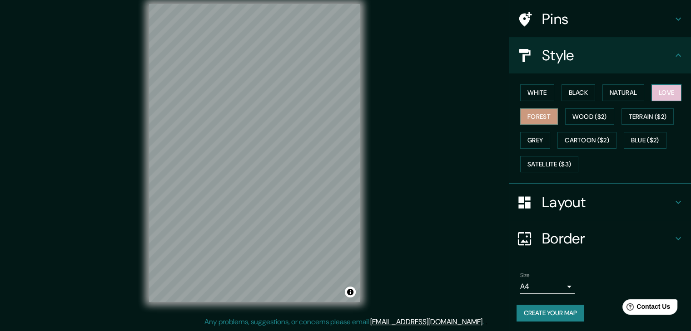
click at [655, 98] on button "Love" at bounding box center [666, 92] width 30 height 17
click at [520, 143] on button "Grey" at bounding box center [535, 140] width 30 height 17
click at [536, 117] on button "Forest" at bounding box center [539, 117] width 38 height 17
click at [530, 156] on button "Satellite ($3)" at bounding box center [549, 164] width 58 height 17
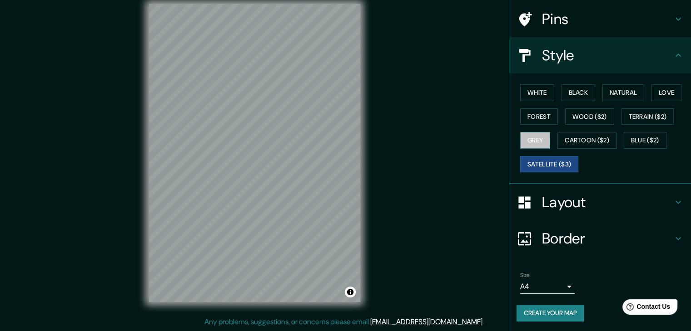
click at [524, 137] on button "Grey" at bounding box center [535, 140] width 30 height 17
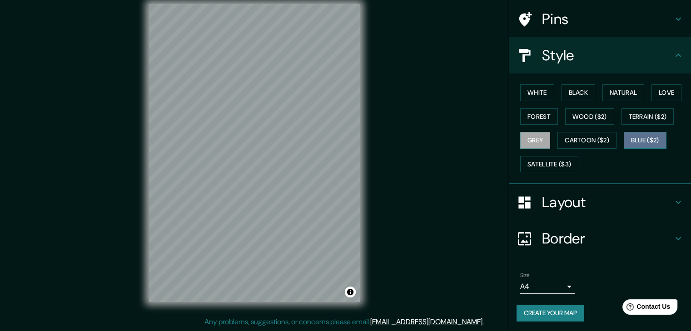
click at [636, 135] on button "Blue ($2)" at bounding box center [644, 140] width 43 height 17
click at [590, 137] on button "Cartoon ($2)" at bounding box center [586, 140] width 59 height 17
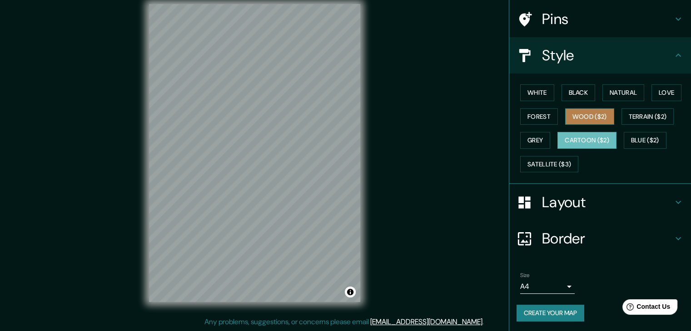
click at [592, 116] on button "Wood ($2)" at bounding box center [589, 117] width 49 height 17
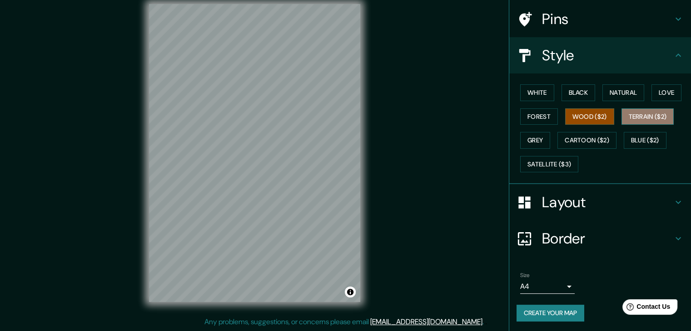
click at [650, 114] on button "Terrain ($2)" at bounding box center [647, 117] width 53 height 17
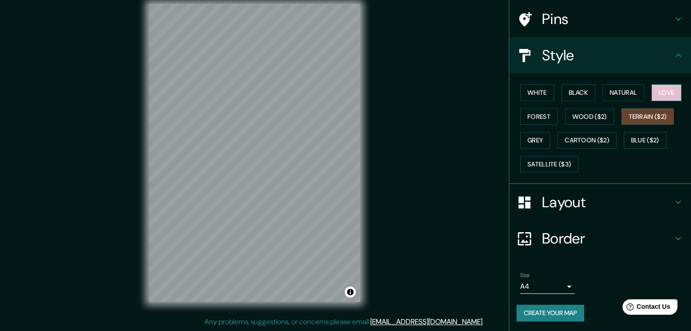
click at [665, 90] on button "Love" at bounding box center [666, 92] width 30 height 17
click at [628, 90] on button "Natural" at bounding box center [623, 92] width 42 height 17
click at [651, 94] on button "Love" at bounding box center [666, 92] width 30 height 17
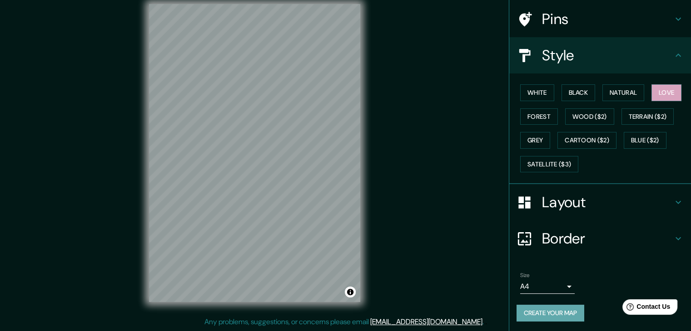
click at [539, 311] on button "Create your map" at bounding box center [550, 313] width 68 height 17
click at [582, 239] on h4 "Border" at bounding box center [607, 239] width 131 height 18
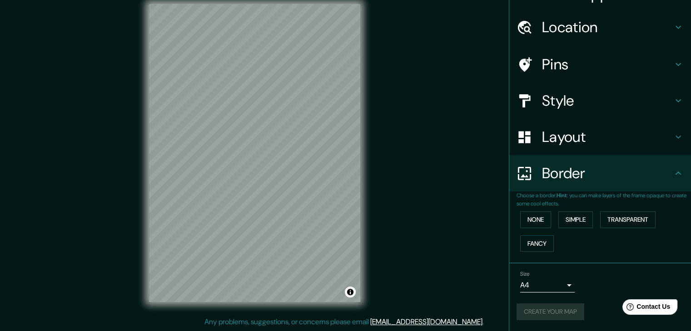
scroll to position [19, 0]
click at [526, 222] on button "None" at bounding box center [535, 220] width 31 height 17
click at [563, 145] on h4 "Layout" at bounding box center [607, 138] width 131 height 18
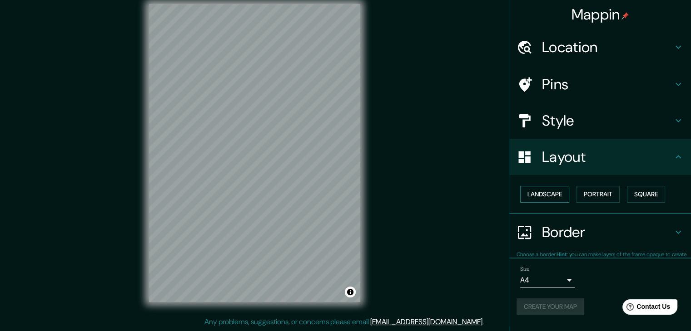
scroll to position [0, 0]
drag, startPoint x: 537, startPoint y: 189, endPoint x: 556, endPoint y: 193, distance: 18.9
click at [538, 189] on button "Landscape" at bounding box center [544, 194] width 49 height 17
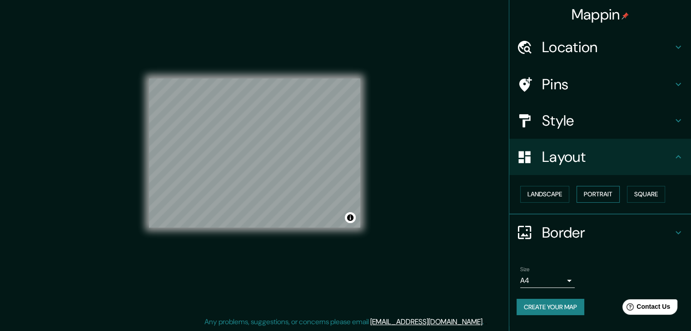
click at [587, 191] on button "Portrait" at bounding box center [597, 194] width 43 height 17
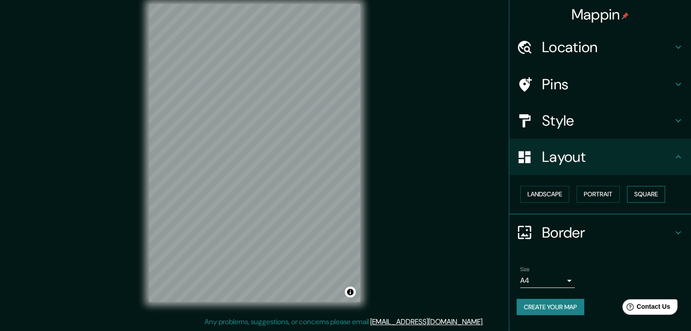
click at [640, 189] on button "Square" at bounding box center [646, 194] width 38 height 17
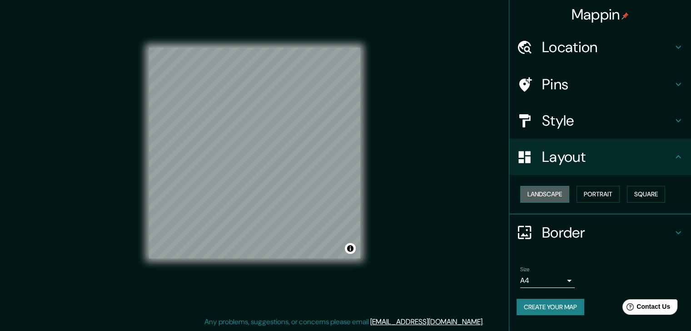
click at [560, 192] on button "Landscape" at bounding box center [544, 194] width 49 height 17
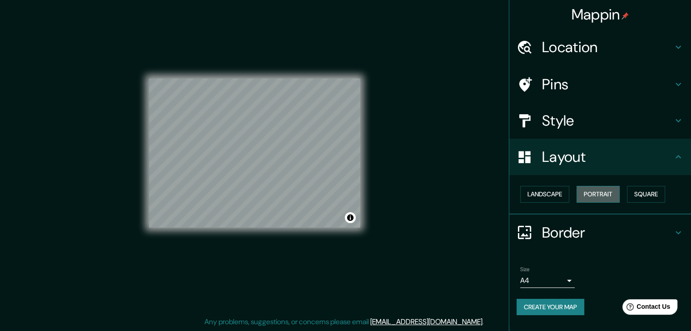
click at [595, 194] on button "Portrait" at bounding box center [597, 194] width 43 height 17
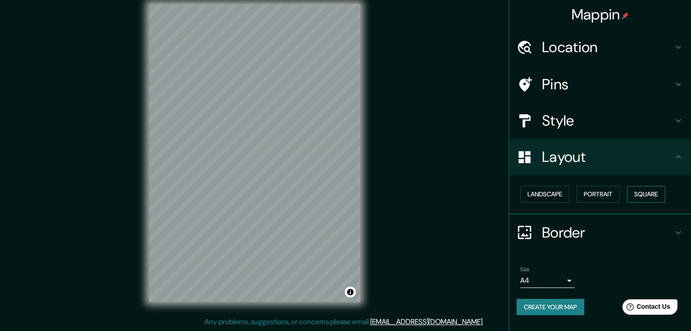
click at [647, 193] on button "Square" at bounding box center [646, 194] width 38 height 17
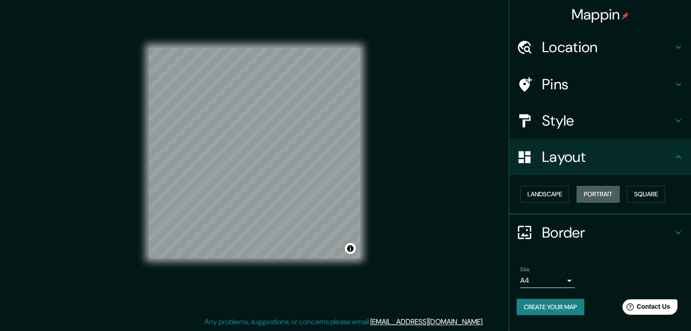
click at [610, 188] on button "Portrait" at bounding box center [597, 194] width 43 height 17
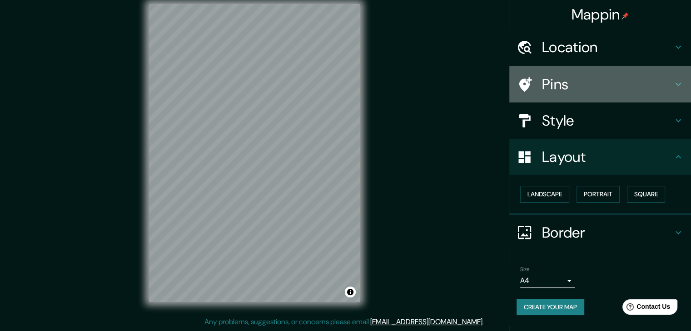
click at [594, 96] on div "Pins" at bounding box center [600, 84] width 182 height 36
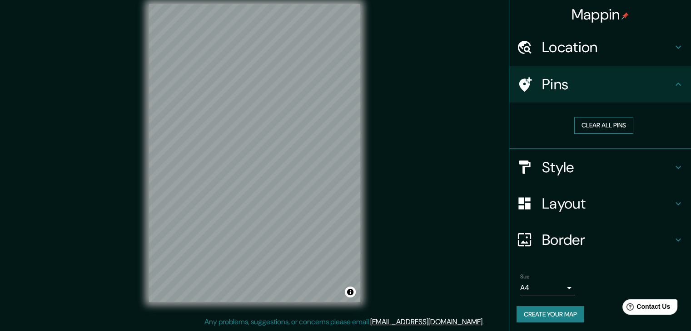
click at [583, 129] on button "Clear all pins" at bounding box center [603, 125] width 59 height 17
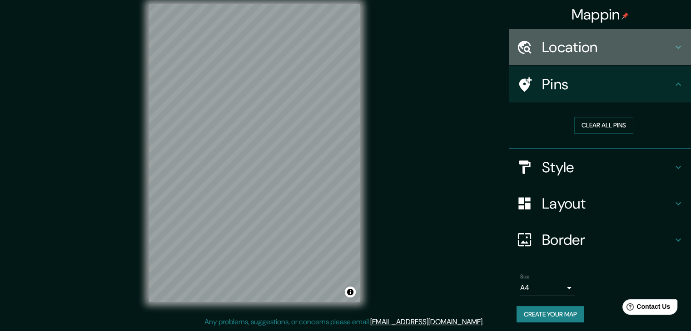
click at [579, 52] on h4 "Location" at bounding box center [607, 47] width 131 height 18
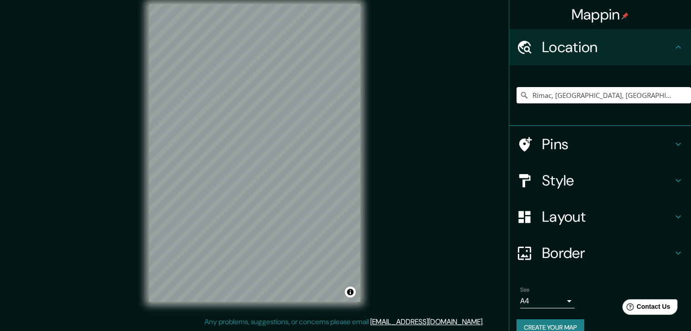
click at [554, 323] on button "Create your map" at bounding box center [550, 328] width 68 height 17
click at [579, 135] on h4 "Pins" at bounding box center [607, 144] width 131 height 18
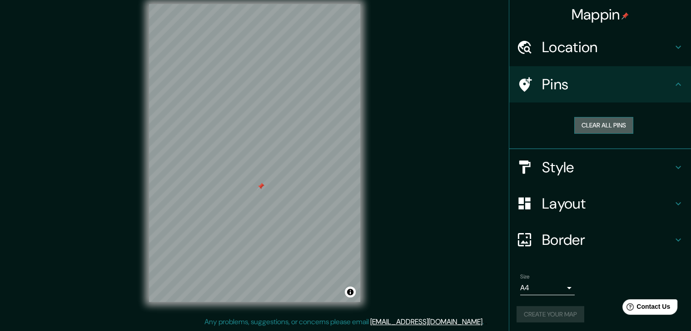
click at [585, 124] on button "Clear all pins" at bounding box center [603, 125] width 59 height 17
click at [258, 152] on div at bounding box center [259, 153] width 7 height 7
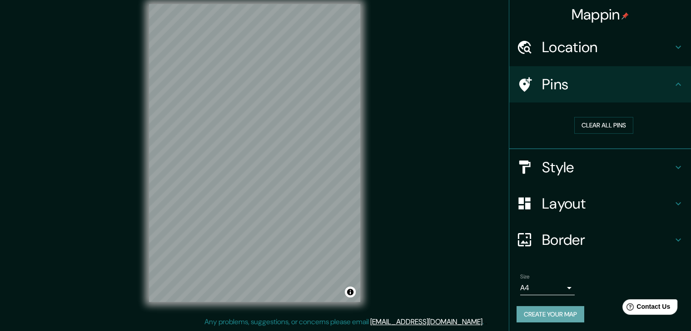
click at [526, 309] on button "Create your map" at bounding box center [550, 314] width 68 height 17
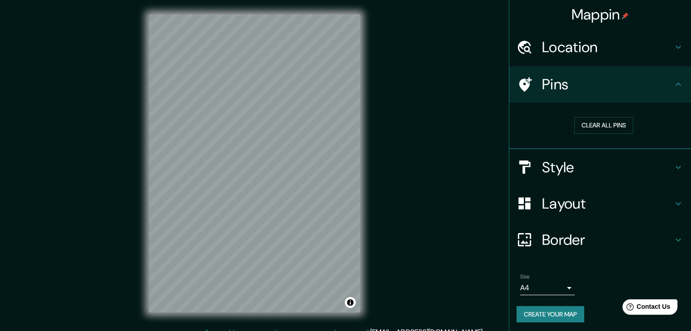
click at [369, 106] on div "© Mapbox © OpenStreetMap Improve this map" at bounding box center [254, 163] width 240 height 327
click at [286, 324] on div "© Mapbox © OpenStreetMap Improve this map" at bounding box center [254, 163] width 240 height 327
click at [0, 121] on div "Mappin Location [GEOGRAPHIC_DATA], [GEOGRAPHIC_DATA], [GEOGRAPHIC_DATA], [GEOGR…" at bounding box center [345, 171] width 691 height 342
